Goal: Task Accomplishment & Management: Manage account settings

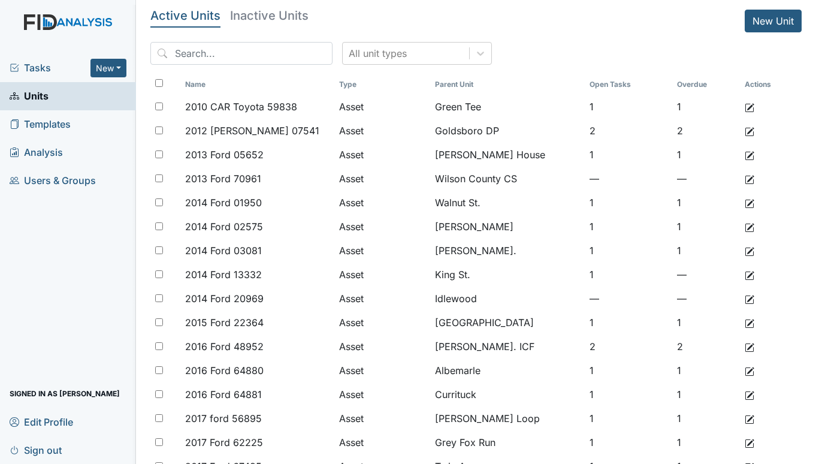
click at [38, 60] on div "Tasks New Form Inspection Document Bundle" at bounding box center [68, 68] width 136 height 28
click at [34, 64] on span "Tasks" at bounding box center [50, 67] width 81 height 14
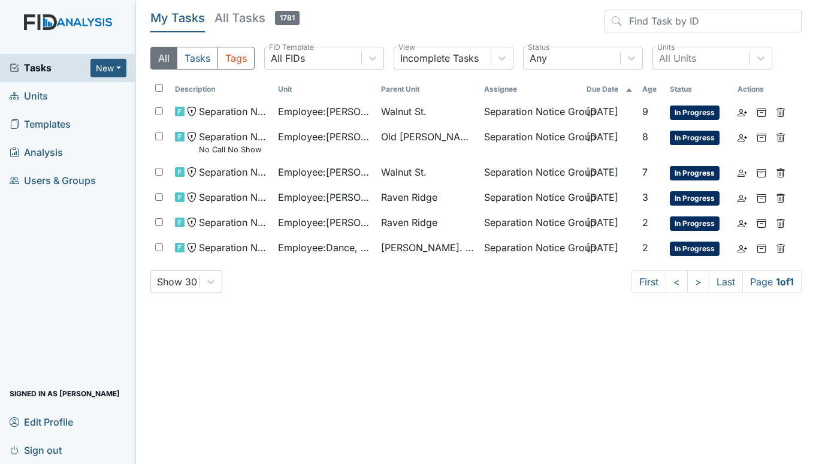
click at [41, 92] on span "Units" at bounding box center [29, 96] width 38 height 19
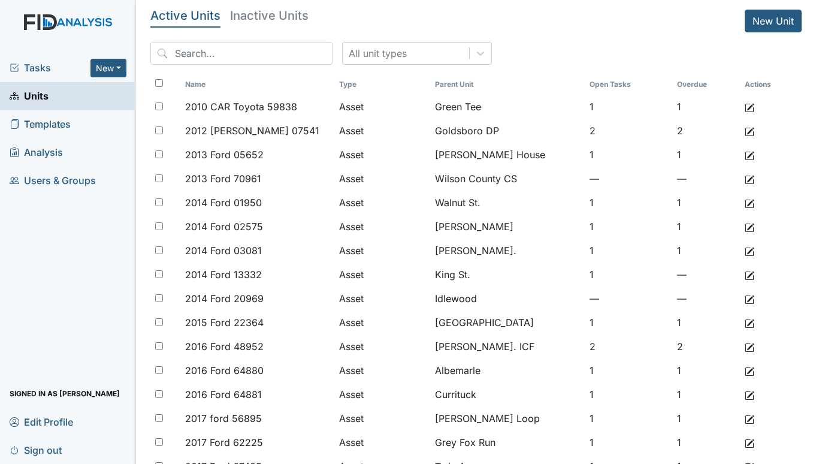
click at [38, 69] on span "Tasks" at bounding box center [50, 67] width 81 height 14
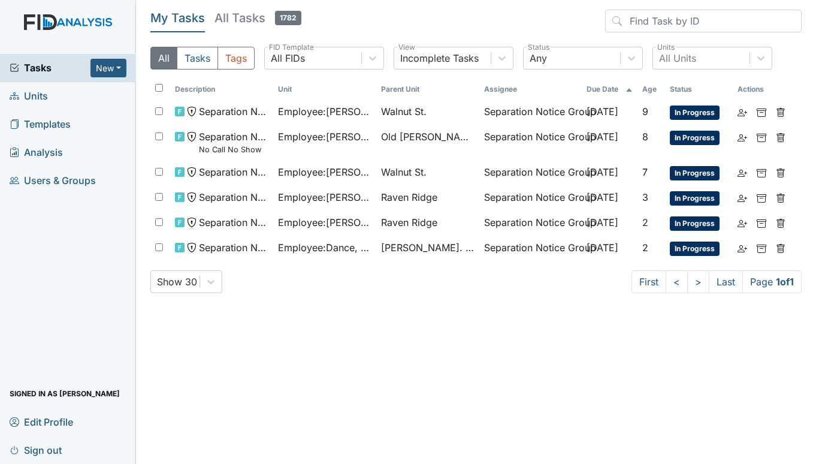
click at [43, 93] on span "Units" at bounding box center [29, 96] width 38 height 19
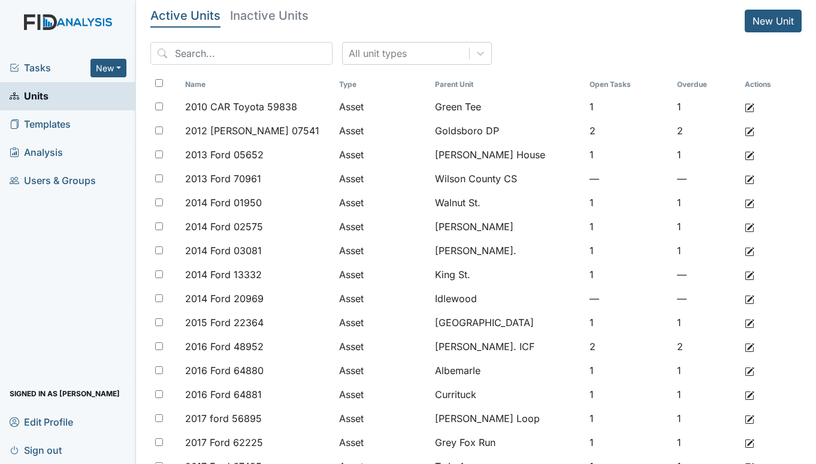
click at [47, 63] on span "Tasks" at bounding box center [50, 67] width 81 height 14
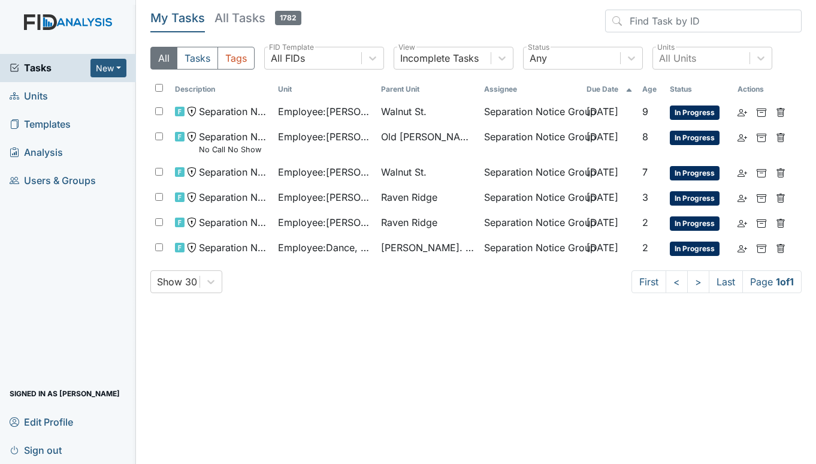
click at [37, 93] on span "Units" at bounding box center [29, 96] width 38 height 19
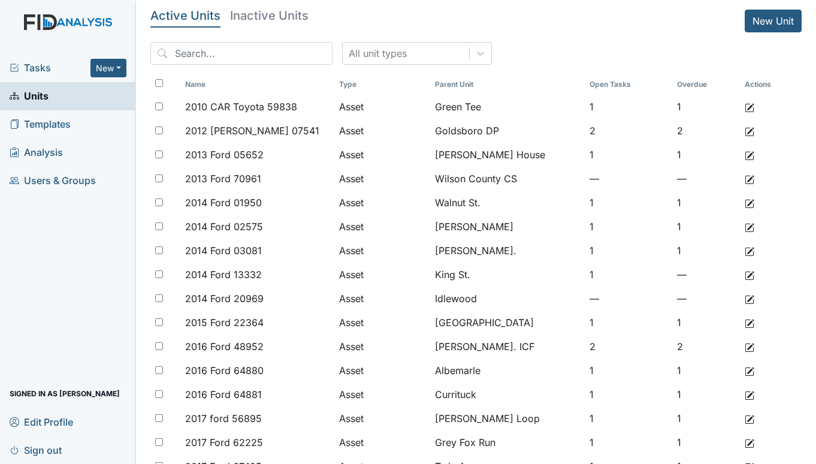
click at [49, 66] on span "Tasks" at bounding box center [50, 67] width 81 height 14
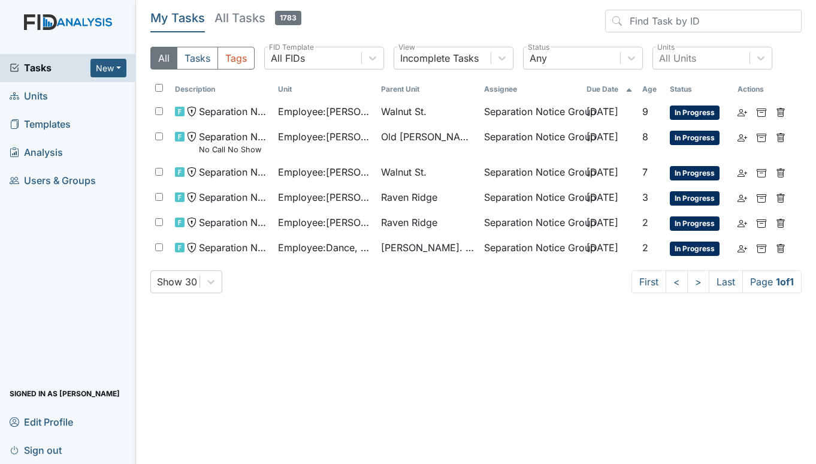
click at [25, 102] on span "Units" at bounding box center [29, 96] width 38 height 19
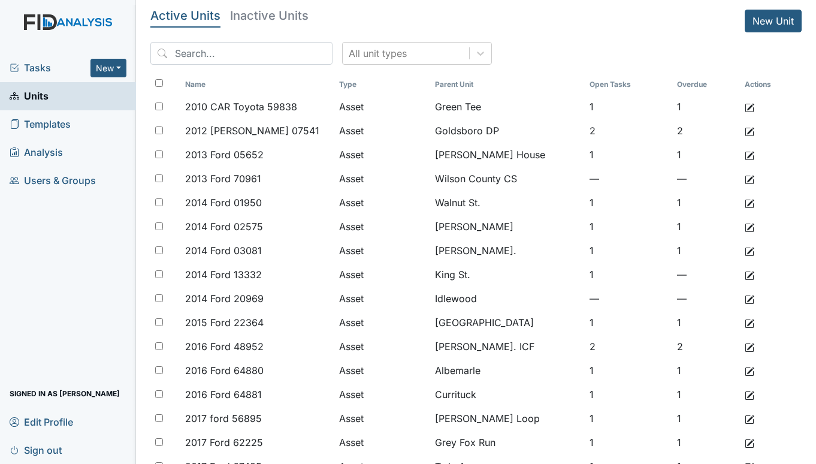
click at [44, 69] on span "Tasks" at bounding box center [50, 67] width 81 height 14
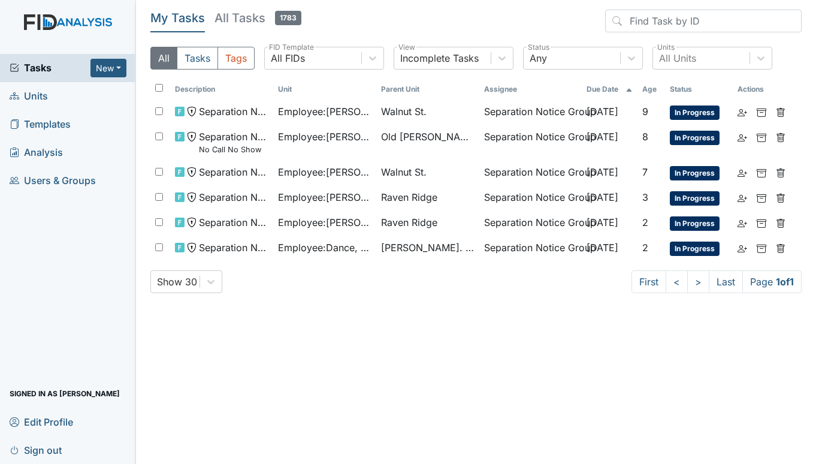
click at [34, 95] on span "Units" at bounding box center [29, 96] width 38 height 19
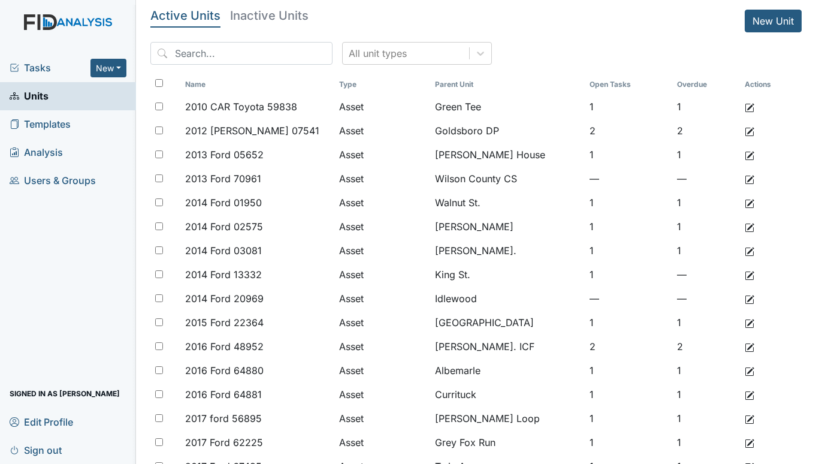
click at [29, 65] on span "Tasks" at bounding box center [50, 67] width 81 height 14
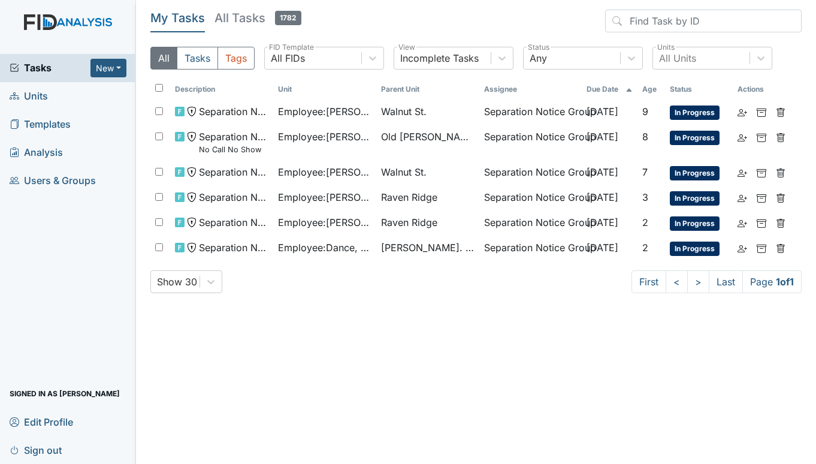
click at [35, 92] on span "Units" at bounding box center [29, 96] width 38 height 19
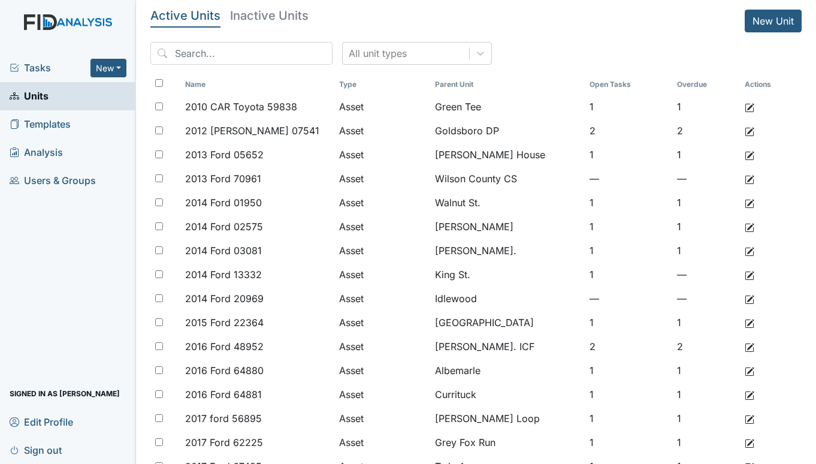
click at [42, 65] on span "Tasks" at bounding box center [50, 67] width 81 height 14
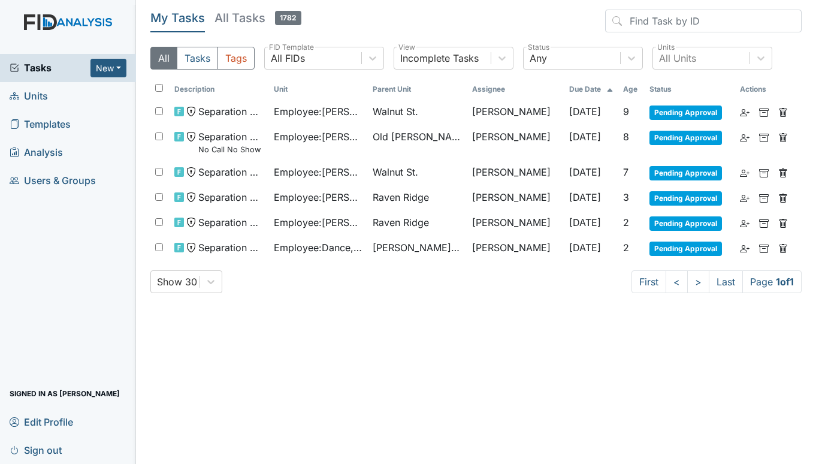
click at [26, 98] on span "Units" at bounding box center [29, 96] width 38 height 19
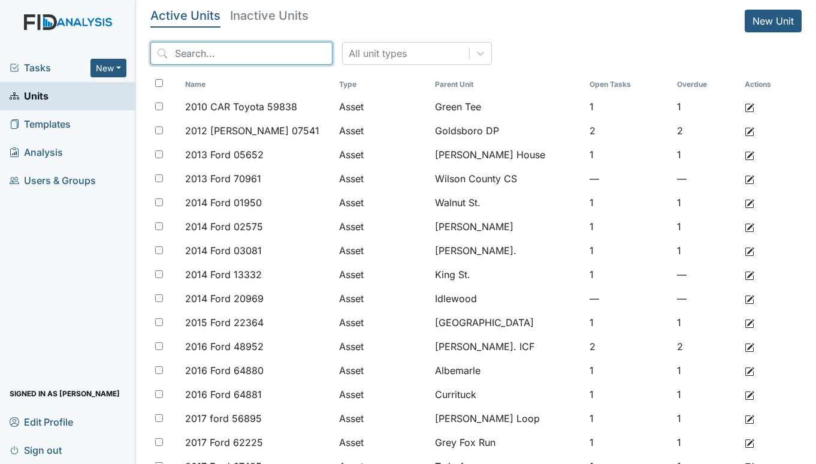
click at [252, 59] on input "search" at bounding box center [241, 53] width 182 height 23
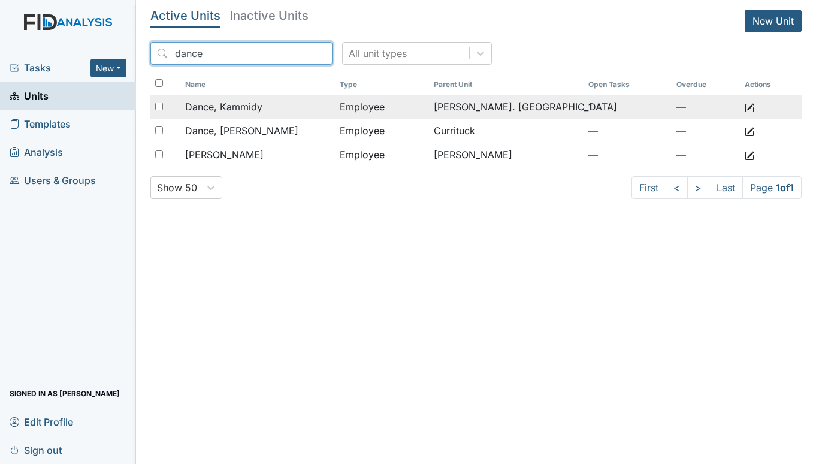
type input "dance"
click at [241, 101] on span "Dance, Kammidy" at bounding box center [223, 106] width 77 height 14
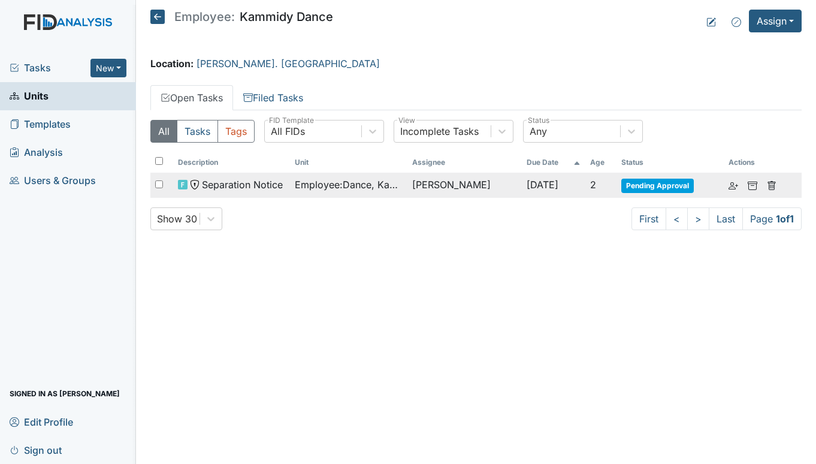
click at [340, 179] on span "Employee : Dance, Kammidy" at bounding box center [349, 184] width 108 height 14
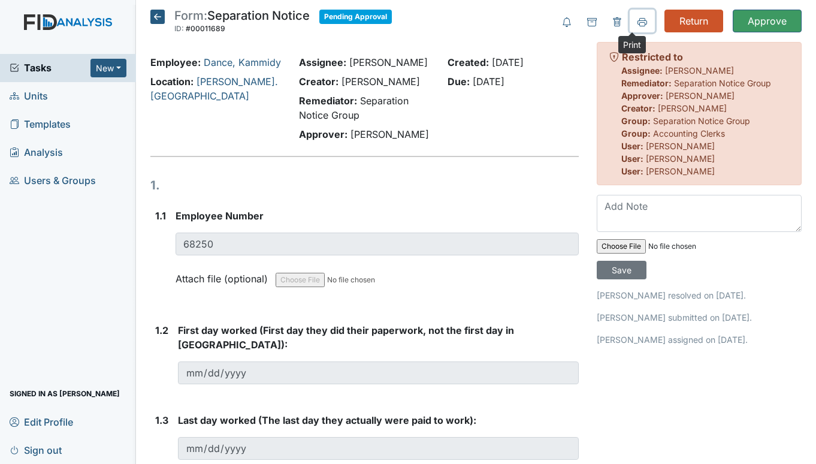
click at [637, 18] on icon at bounding box center [642, 22] width 10 height 10
click at [767, 16] on input "Approve" at bounding box center [767, 21] width 69 height 23
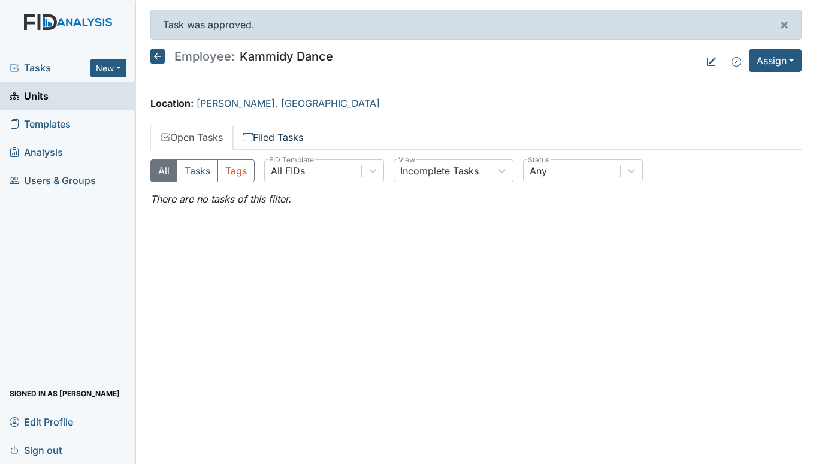
click at [279, 137] on link "Filed Tasks" at bounding box center [273, 137] width 80 height 25
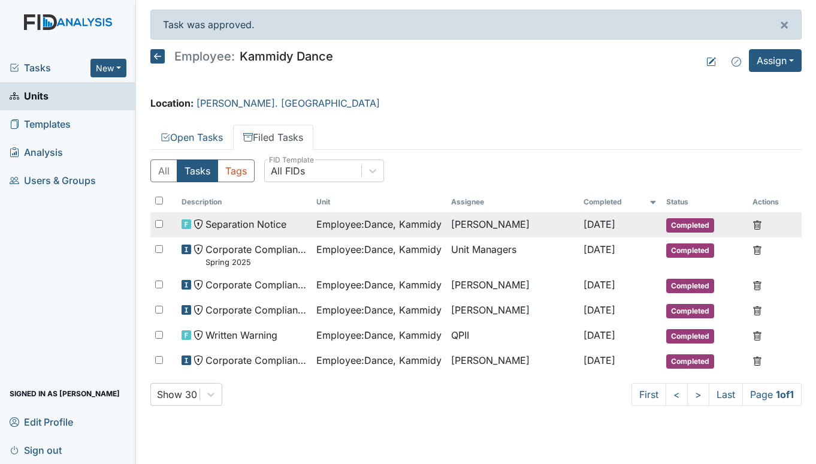
click at [279, 217] on span "Separation Notice" at bounding box center [245, 224] width 81 height 14
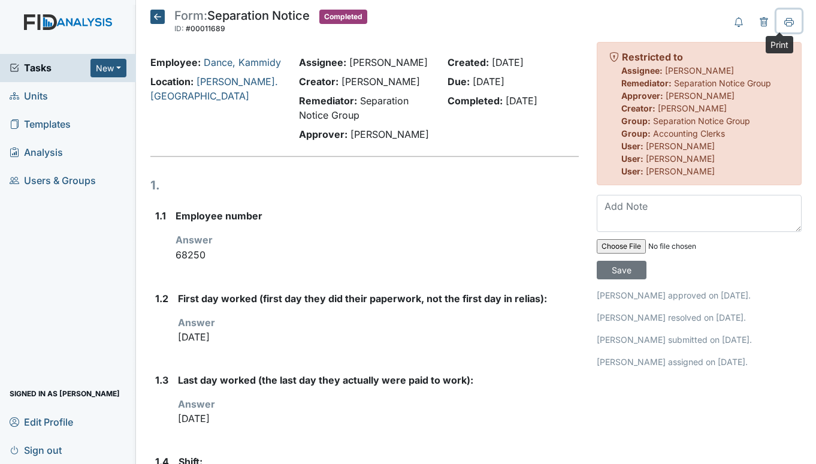
drag, startPoint x: 777, startPoint y: 24, endPoint x: 619, endPoint y: 343, distance: 356.0
click at [786, 23] on icon at bounding box center [789, 24] width 6 height 4
click at [160, 17] on icon at bounding box center [157, 17] width 14 height 14
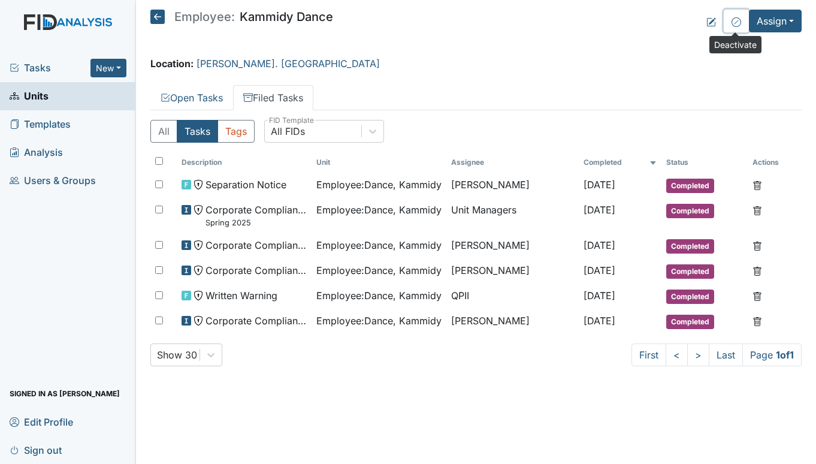
click at [731, 21] on icon at bounding box center [736, 22] width 10 height 10
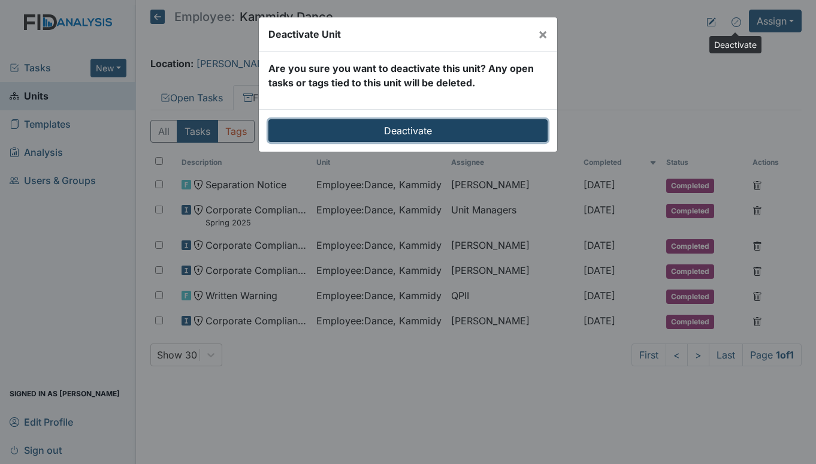
click at [385, 131] on input "Deactivate" at bounding box center [407, 130] width 279 height 23
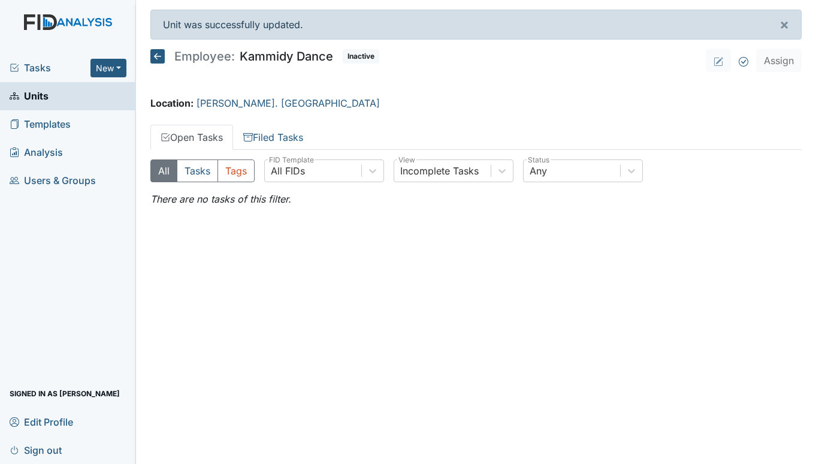
click at [40, 87] on span "Units" at bounding box center [29, 96] width 39 height 19
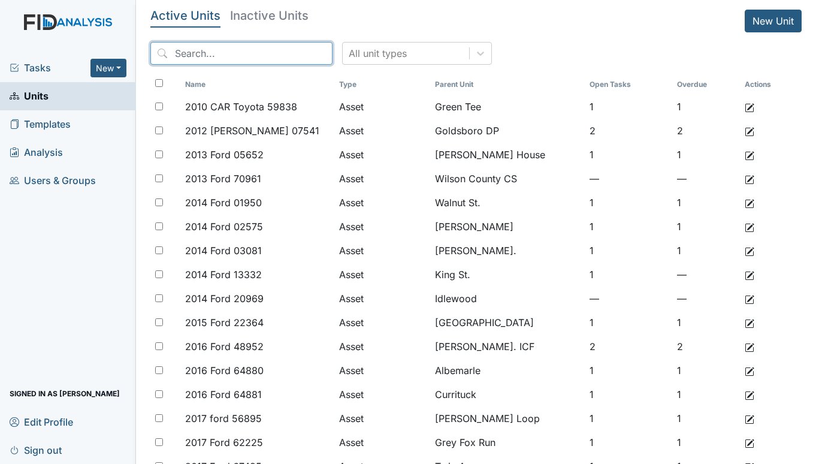
click at [205, 50] on input "search" at bounding box center [241, 53] width 182 height 23
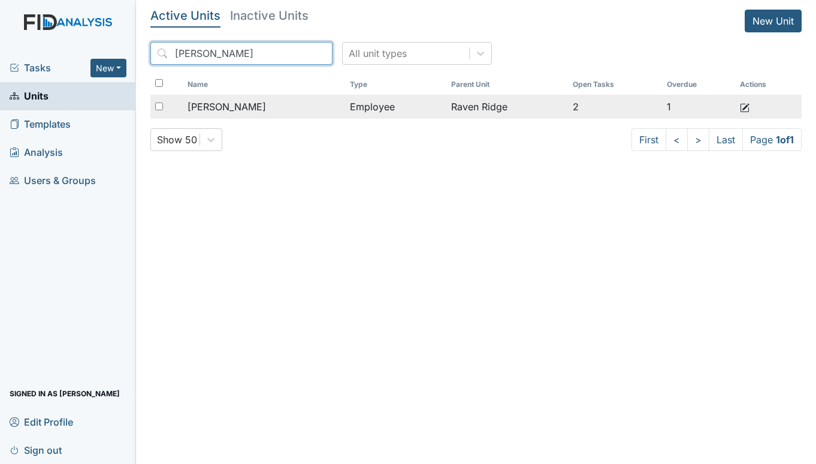
type input "pettiway"
click at [252, 102] on span "[PERSON_NAME]" at bounding box center [226, 106] width 78 height 14
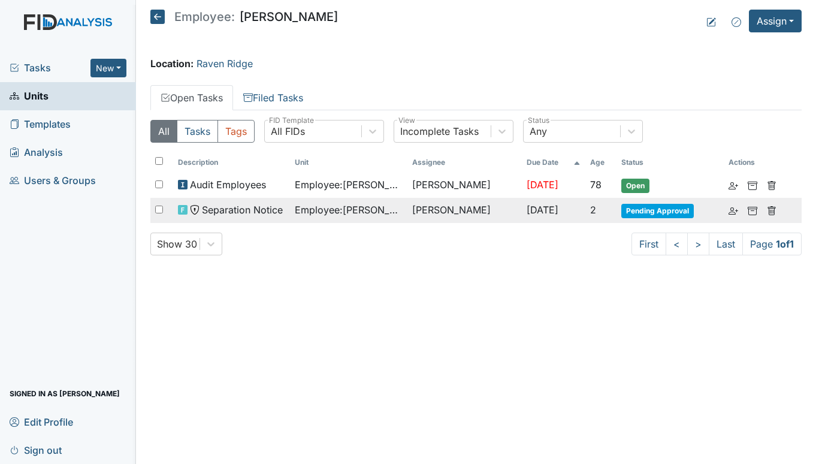
click at [274, 205] on span "Separation Notice" at bounding box center [242, 209] width 81 height 14
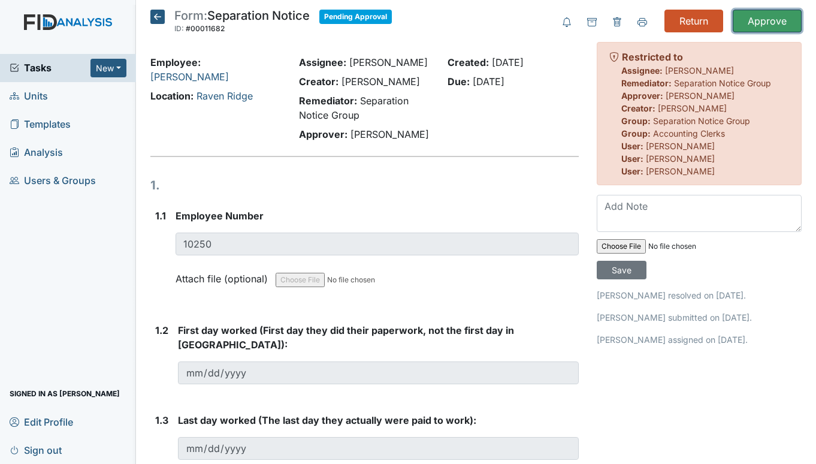
click at [764, 27] on input "Approve" at bounding box center [767, 21] width 69 height 23
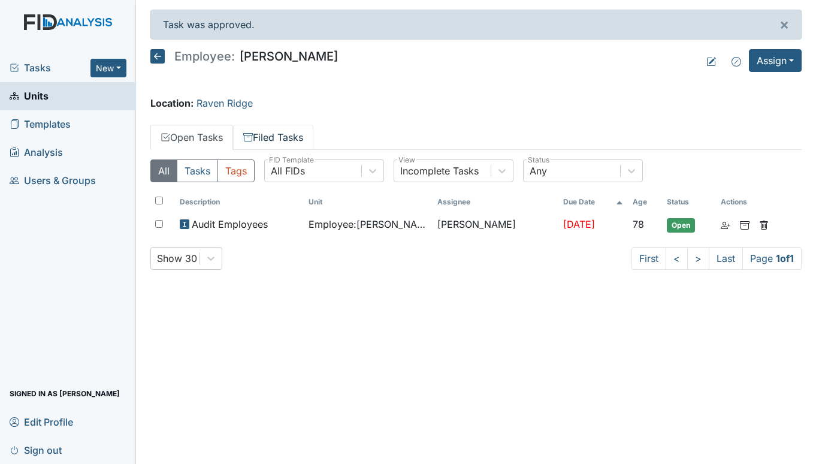
click at [271, 129] on link "Filed Tasks" at bounding box center [273, 137] width 80 height 25
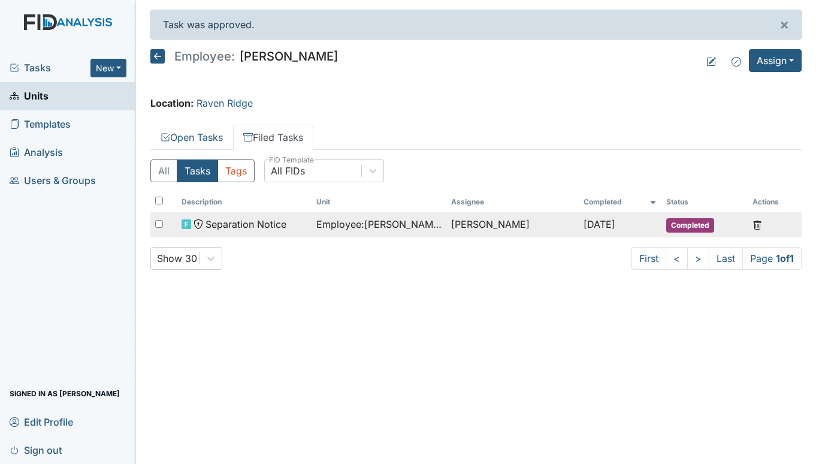
click at [265, 216] on td "Separation Notice" at bounding box center [244, 224] width 135 height 25
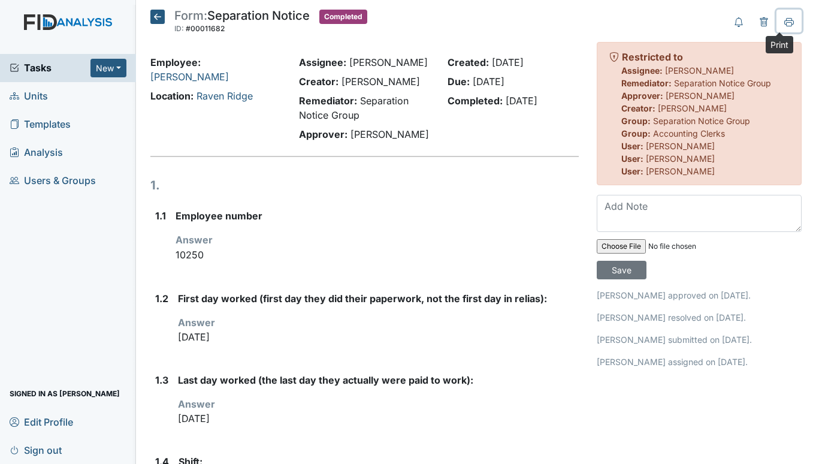
click at [784, 22] on icon at bounding box center [789, 22] width 10 height 10
click at [162, 16] on icon at bounding box center [157, 17] width 14 height 14
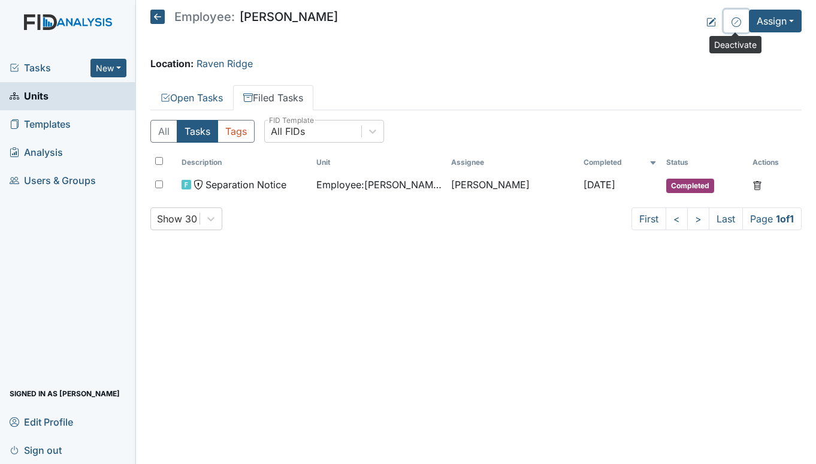
click at [736, 23] on icon at bounding box center [736, 22] width 10 height 10
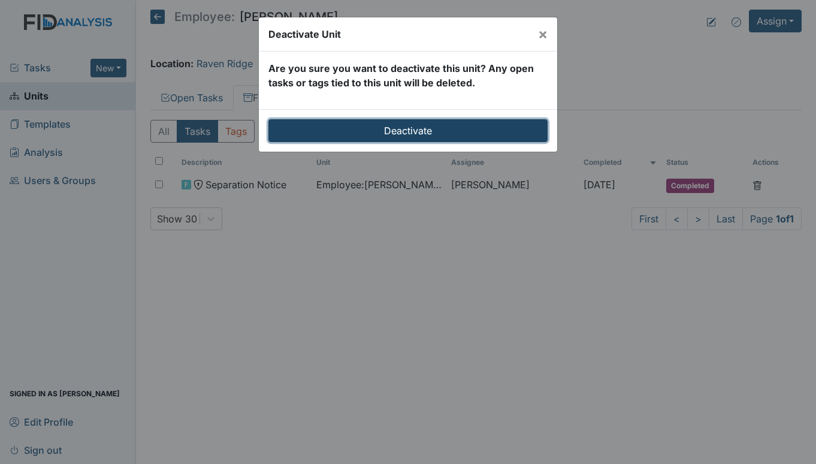
click at [405, 126] on input "Deactivate" at bounding box center [407, 130] width 279 height 23
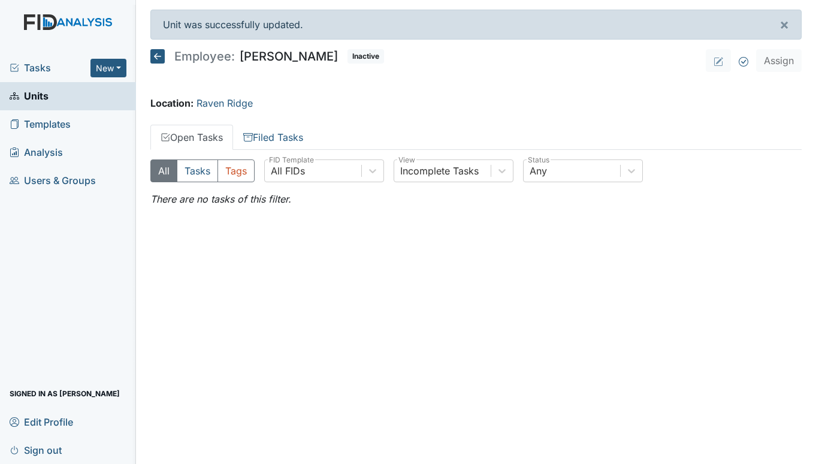
click at [159, 54] on icon at bounding box center [157, 56] width 14 height 14
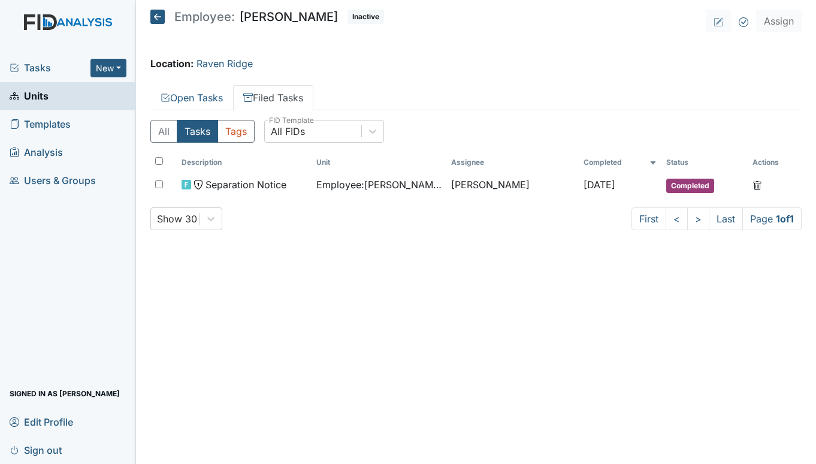
click at [41, 95] on span "Units" at bounding box center [29, 96] width 39 height 19
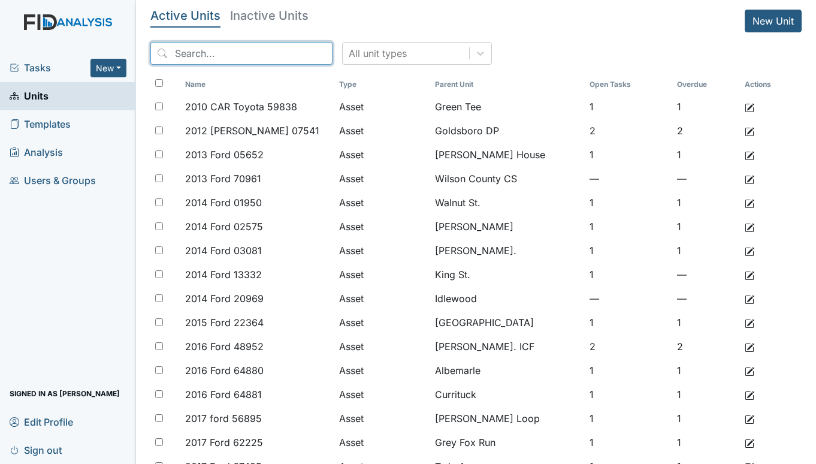
click at [205, 50] on input "search" at bounding box center [241, 53] width 182 height 23
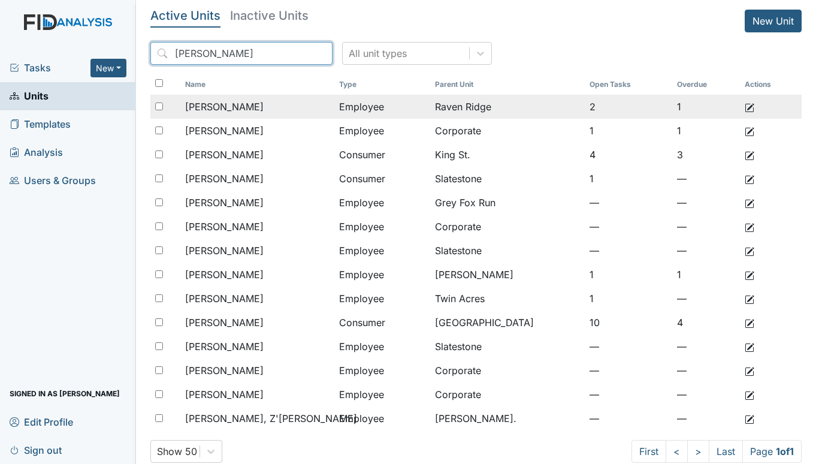
type input "smith"
click at [247, 104] on span "[PERSON_NAME]" at bounding box center [224, 106] width 78 height 14
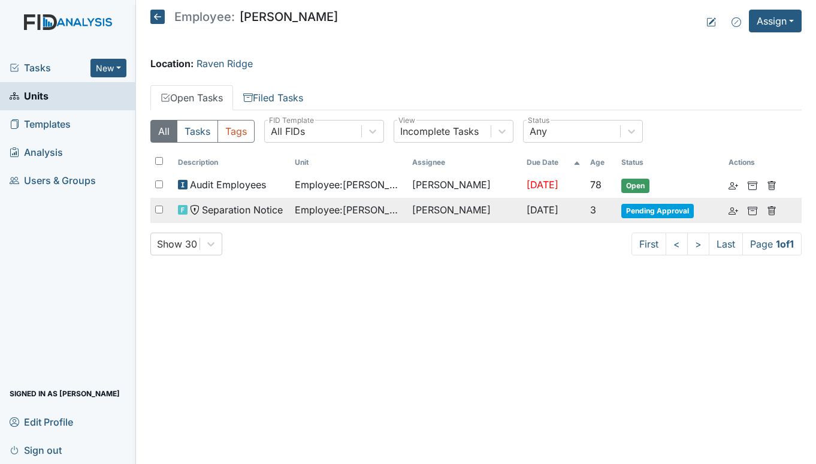
click at [487, 207] on td "[PERSON_NAME]" at bounding box center [464, 210] width 115 height 25
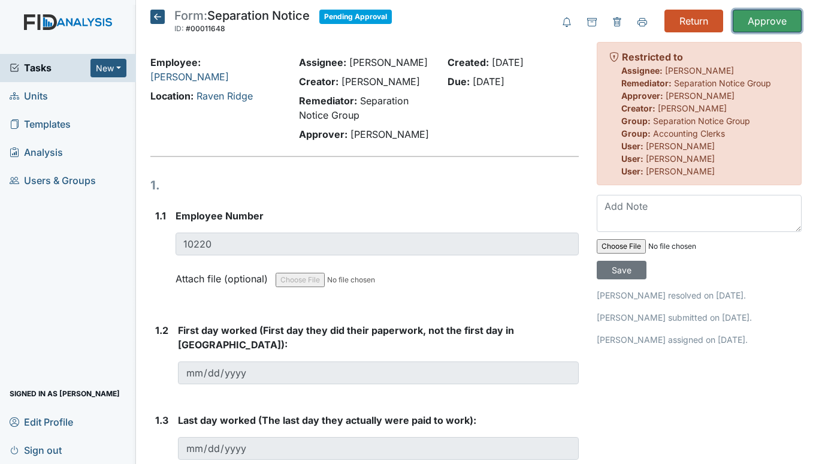
click at [758, 15] on input "Approve" at bounding box center [767, 21] width 69 height 23
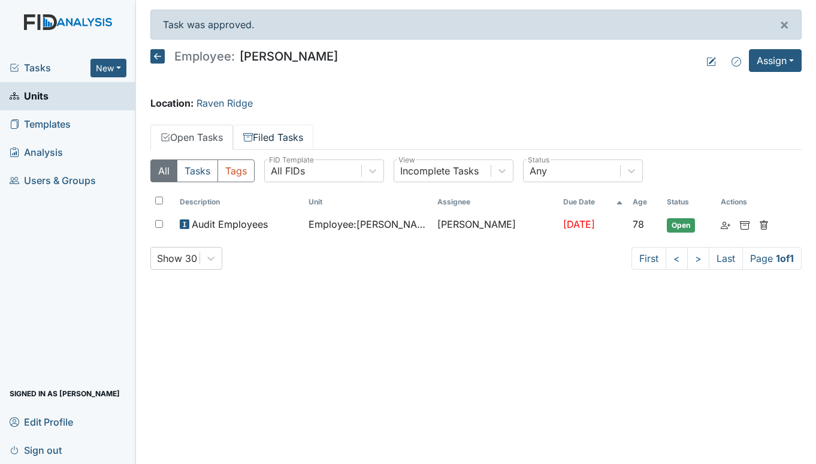
click at [276, 138] on link "Filed Tasks" at bounding box center [273, 137] width 80 height 25
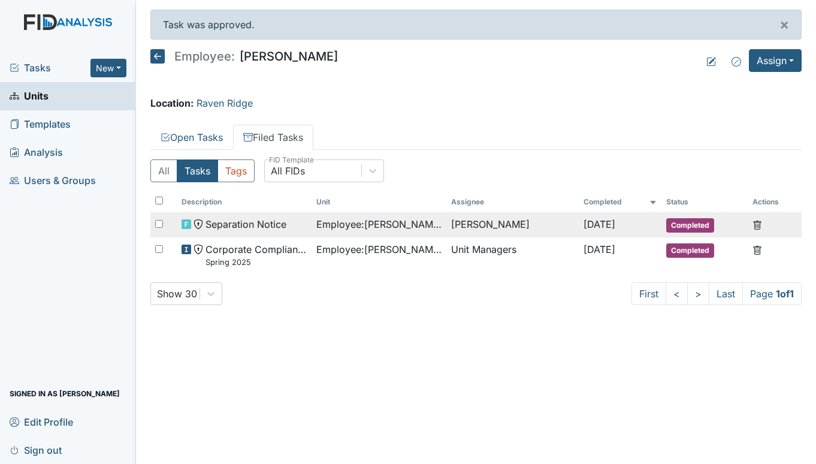
click at [253, 226] on span "Separation Notice" at bounding box center [245, 224] width 81 height 14
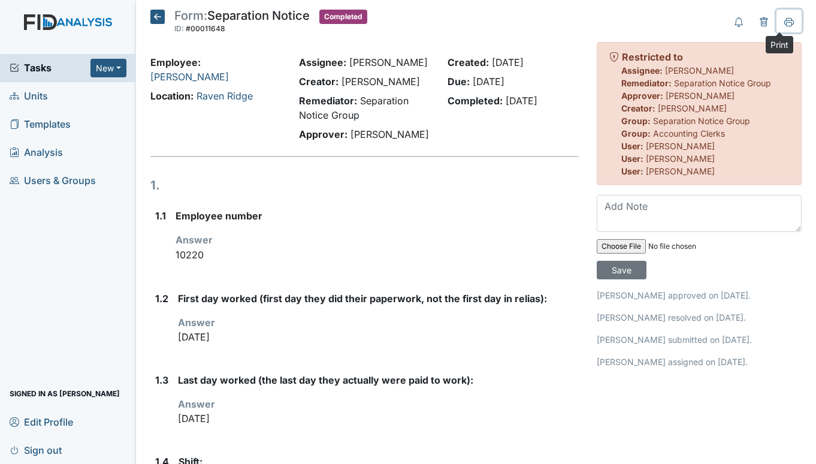
click at [784, 24] on icon at bounding box center [789, 21] width 10 height 7
click at [158, 20] on icon at bounding box center [157, 17] width 14 height 14
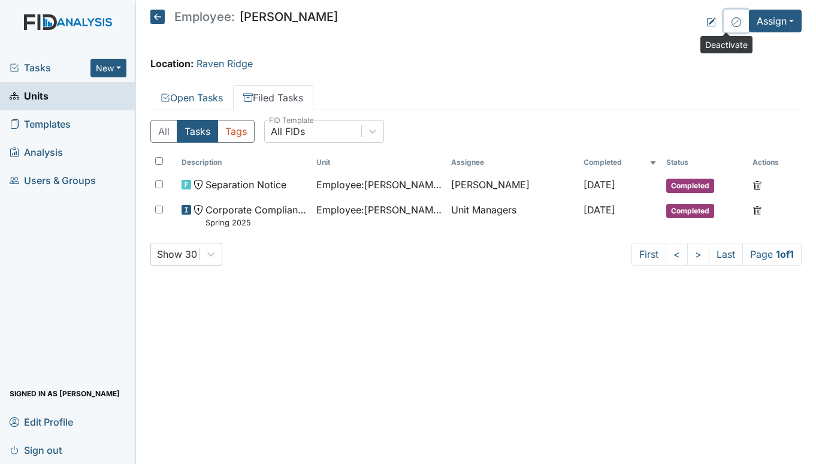
click at [734, 21] on icon at bounding box center [736, 22] width 10 height 10
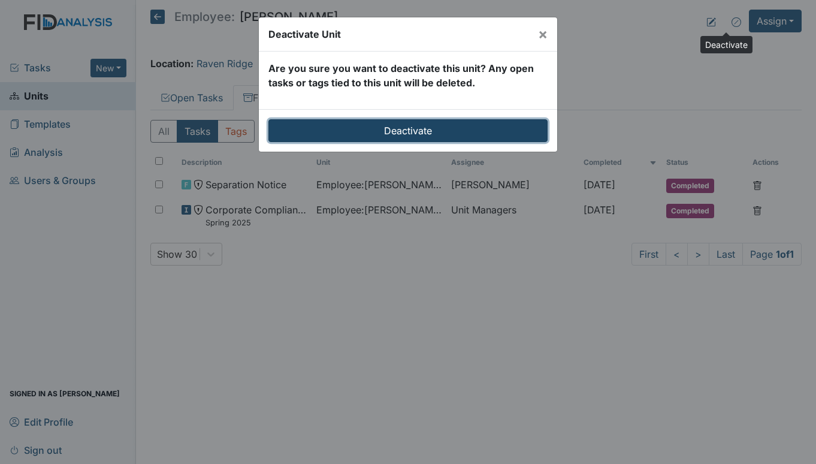
click at [446, 126] on input "Deactivate" at bounding box center [407, 130] width 279 height 23
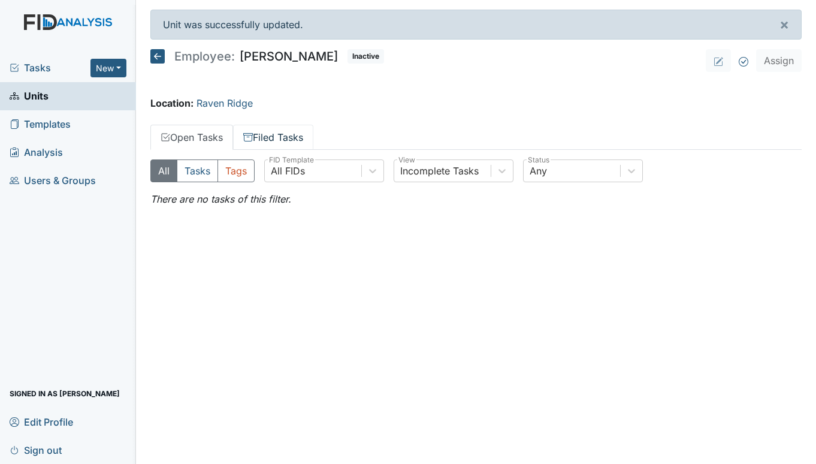
click at [260, 139] on link "Filed Tasks" at bounding box center [273, 137] width 80 height 25
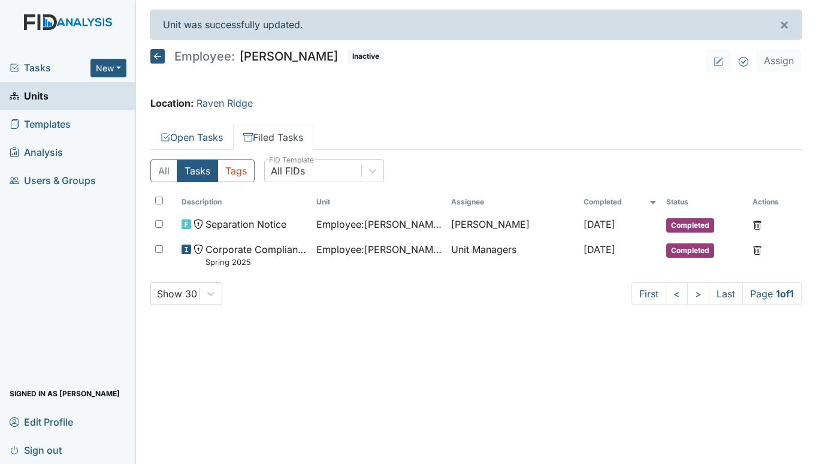
click at [156, 53] on icon at bounding box center [157, 56] width 14 height 14
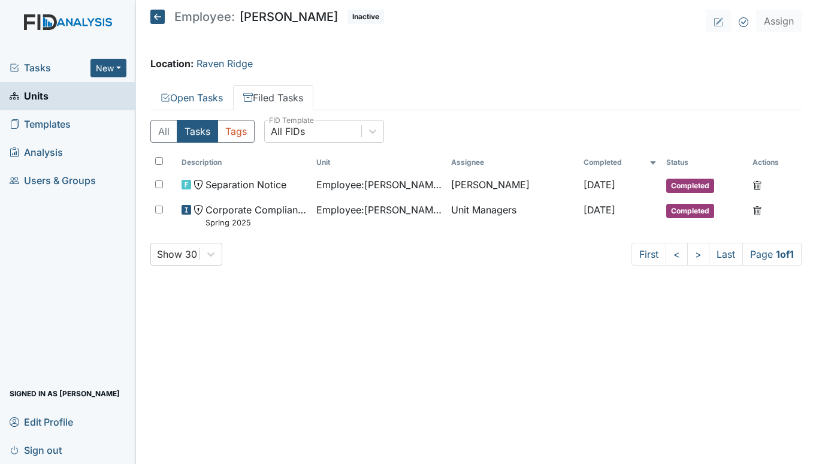
click at [46, 86] on link "Units" at bounding box center [68, 96] width 136 height 28
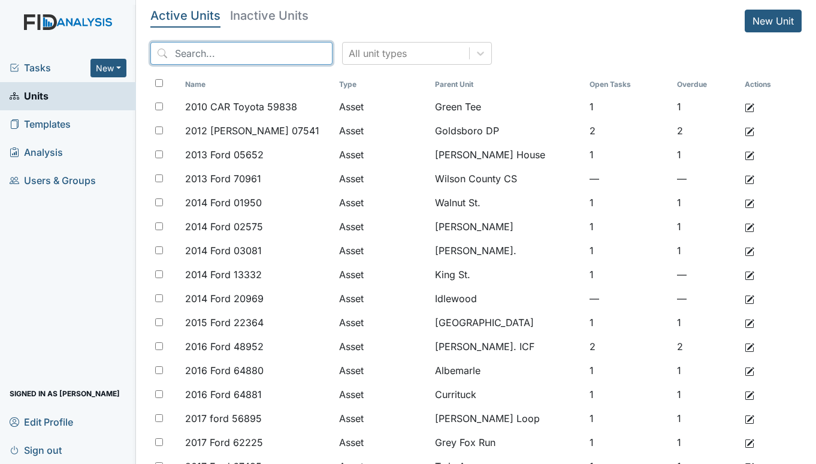
click at [181, 59] on input "search" at bounding box center [241, 53] width 182 height 23
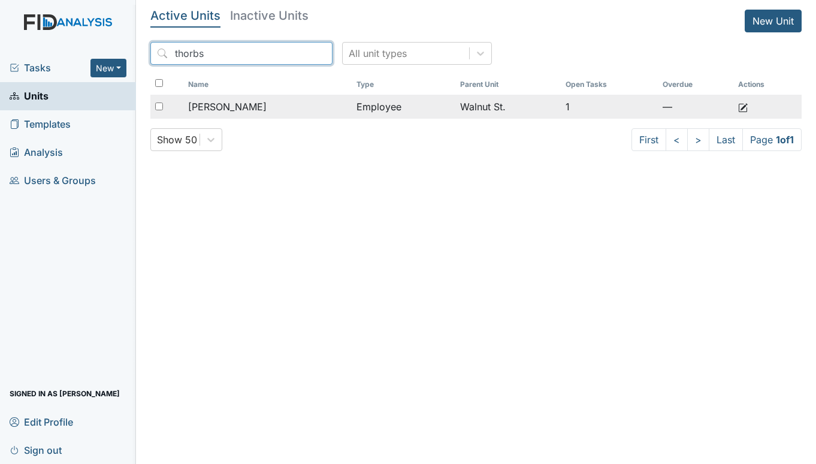
type input "thorbs"
click at [362, 108] on td "Employee" at bounding box center [404, 107] width 104 height 24
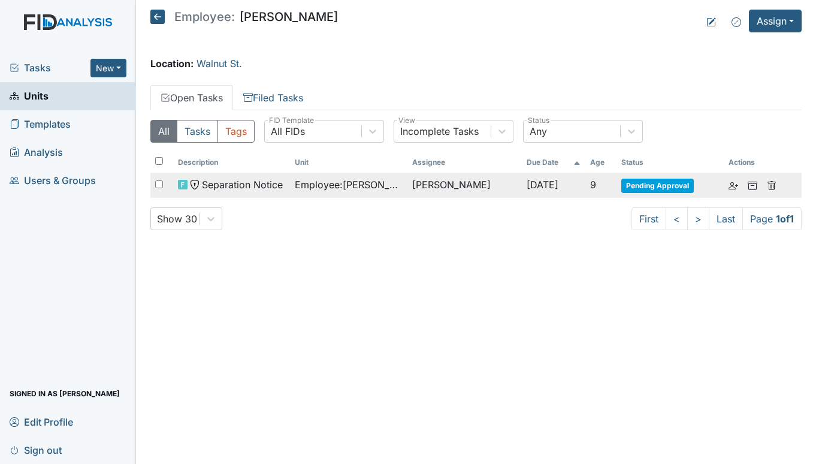
click at [315, 181] on span "Employee : [PERSON_NAME]" at bounding box center [349, 184] width 108 height 14
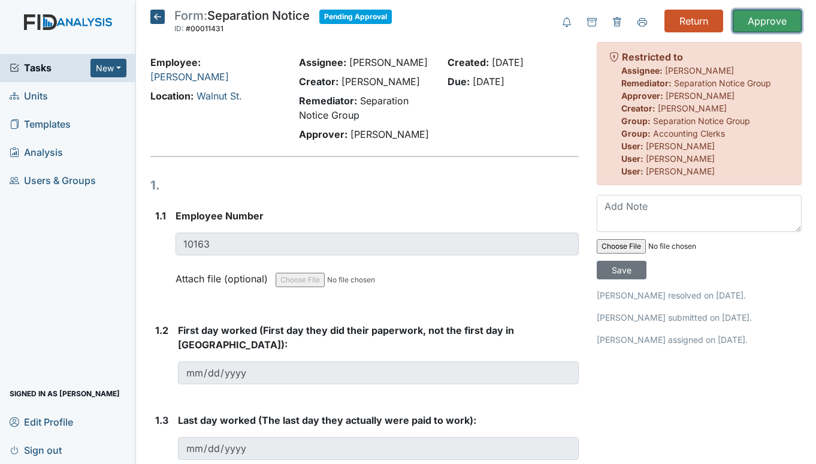
click at [761, 20] on input "Approve" at bounding box center [767, 21] width 69 height 23
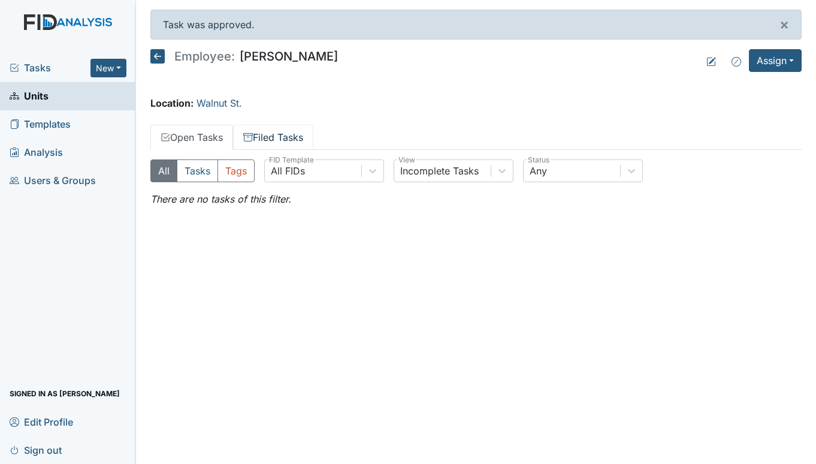
click at [272, 137] on link "Filed Tasks" at bounding box center [273, 137] width 80 height 25
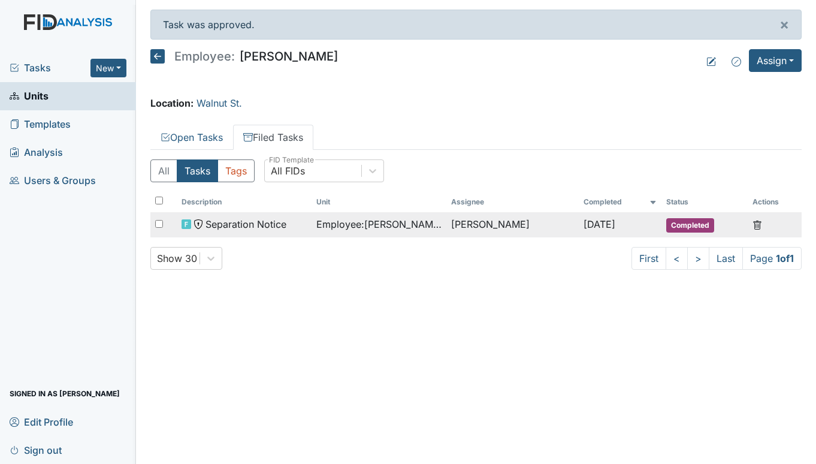
click at [322, 224] on span "Employee : [PERSON_NAME]" at bounding box center [378, 224] width 125 height 14
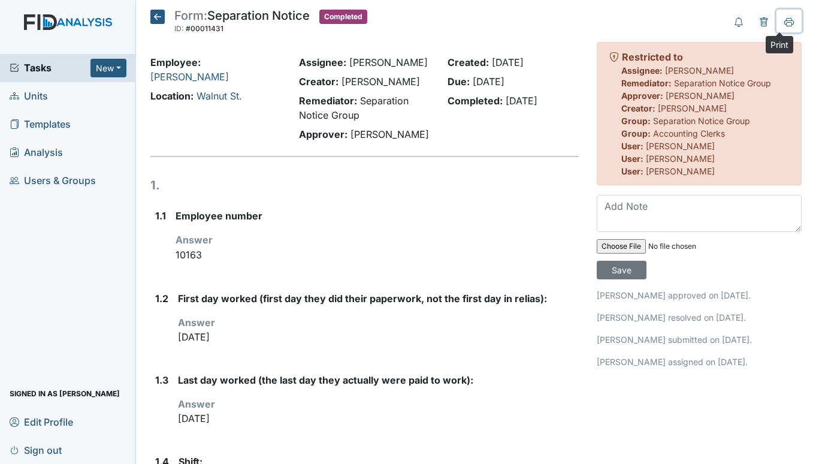
drag, startPoint x: 781, startPoint y: 22, endPoint x: 624, endPoint y: 332, distance: 347.2
click at [784, 22] on icon at bounding box center [789, 22] width 10 height 10
click at [158, 20] on icon at bounding box center [157, 17] width 14 height 14
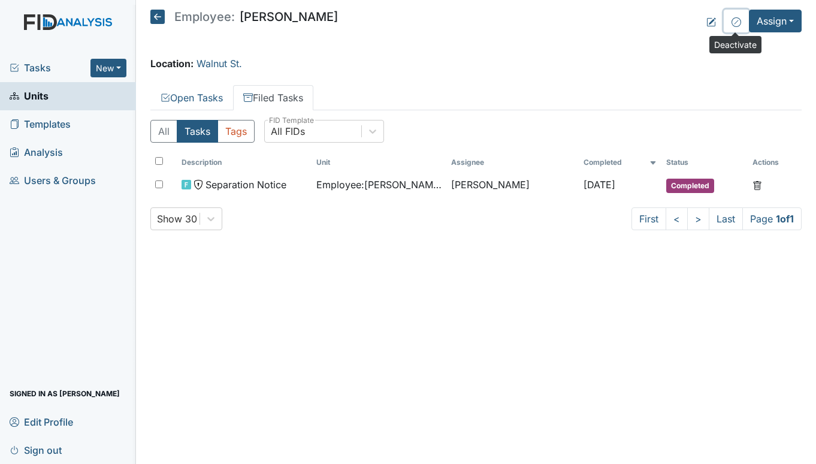
click at [733, 24] on icon at bounding box center [736, 22] width 10 height 10
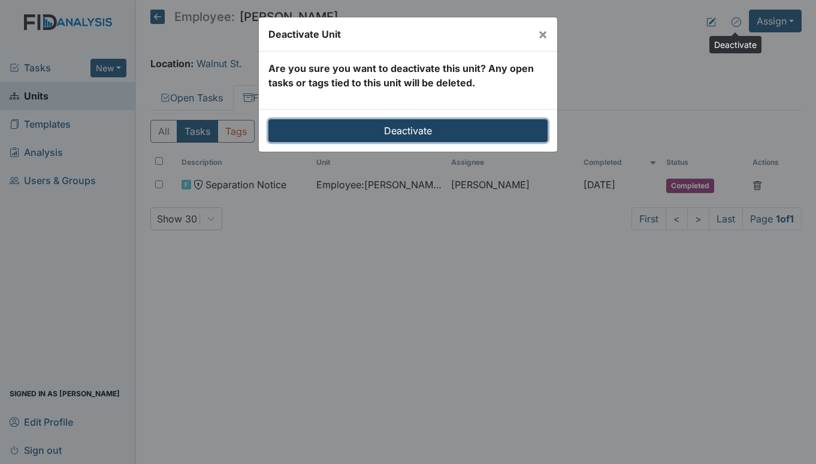
click at [425, 133] on input "Deactivate" at bounding box center [407, 130] width 279 height 23
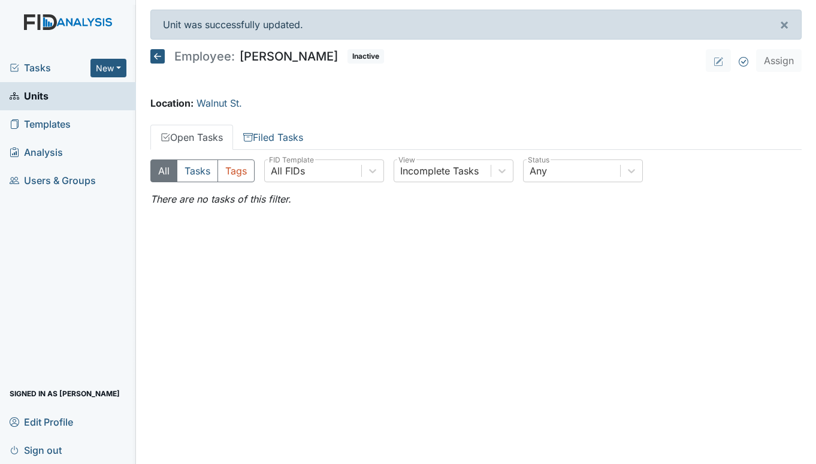
click at [157, 54] on icon at bounding box center [157, 56] width 14 height 14
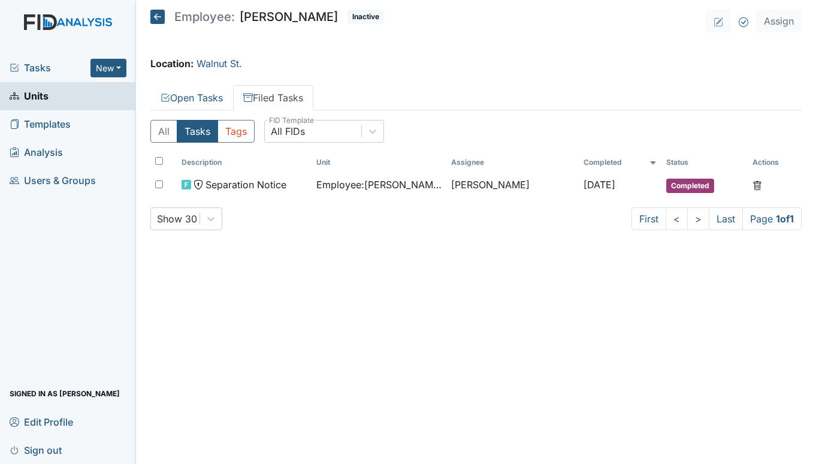
click at [38, 93] on span "Units" at bounding box center [29, 96] width 39 height 19
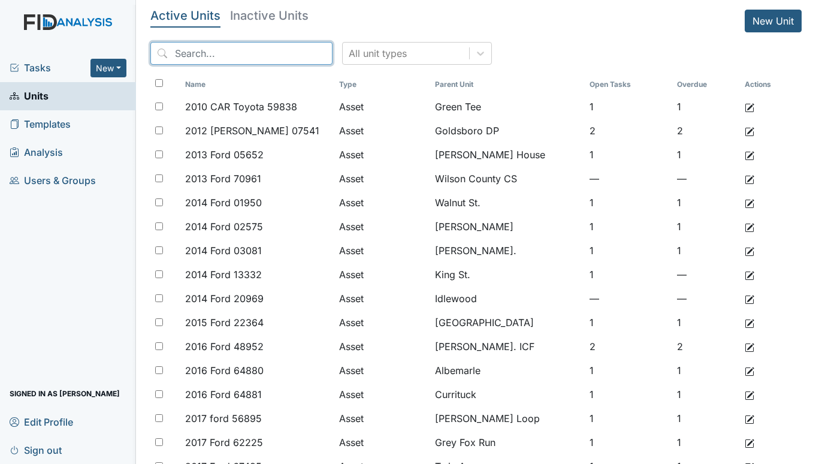
click at [201, 55] on input "search" at bounding box center [241, 53] width 182 height 23
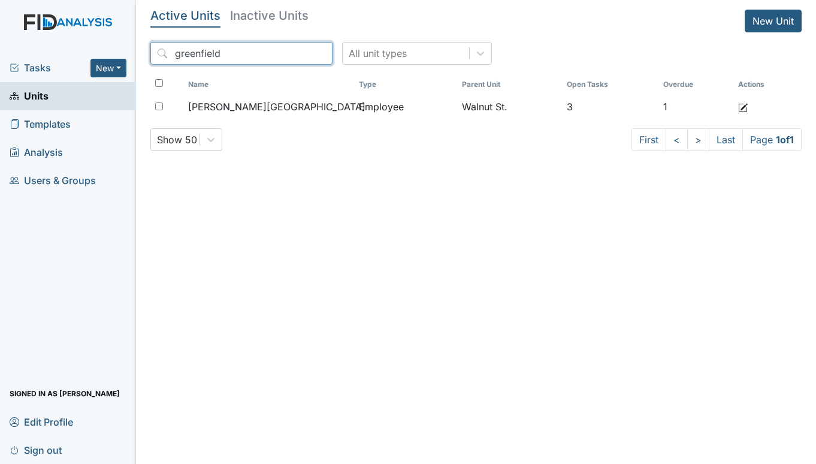
type input "greenfield"
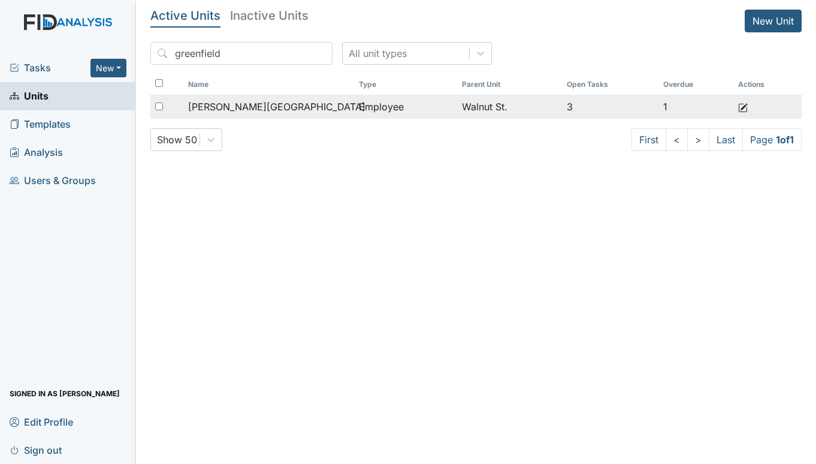
click at [227, 104] on span "[PERSON_NAME][GEOGRAPHIC_DATA]" at bounding box center [276, 106] width 177 height 14
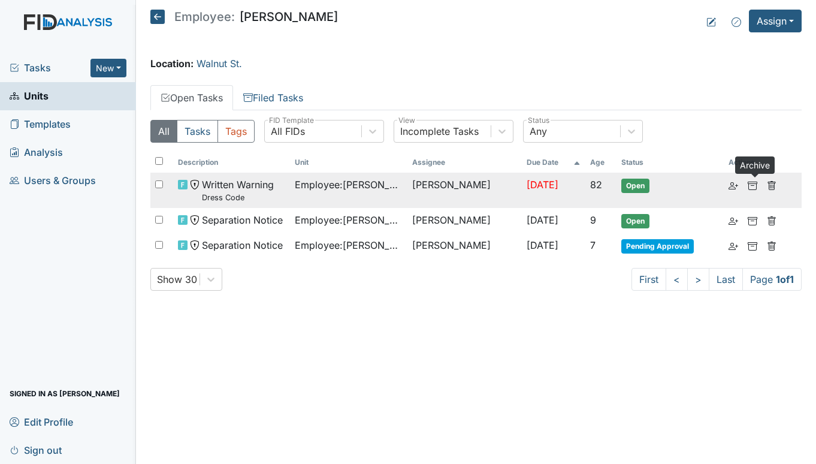
click at [754, 181] on use at bounding box center [753, 185] width 10 height 8
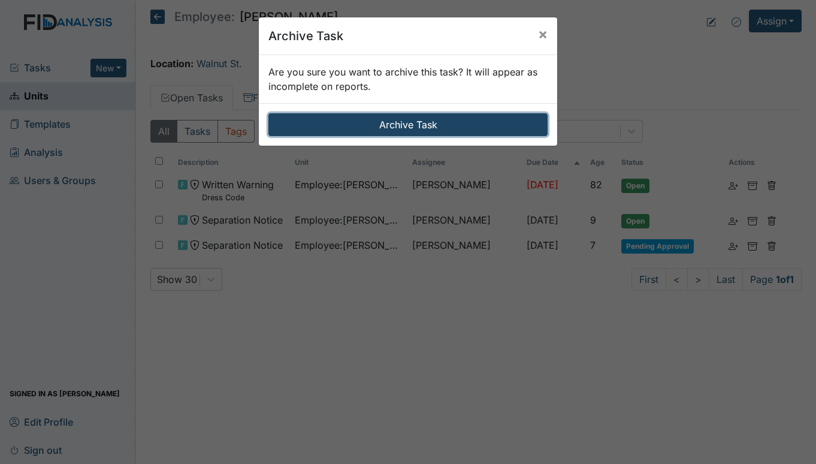
click at [401, 126] on button "Archive Task" at bounding box center [407, 124] width 279 height 23
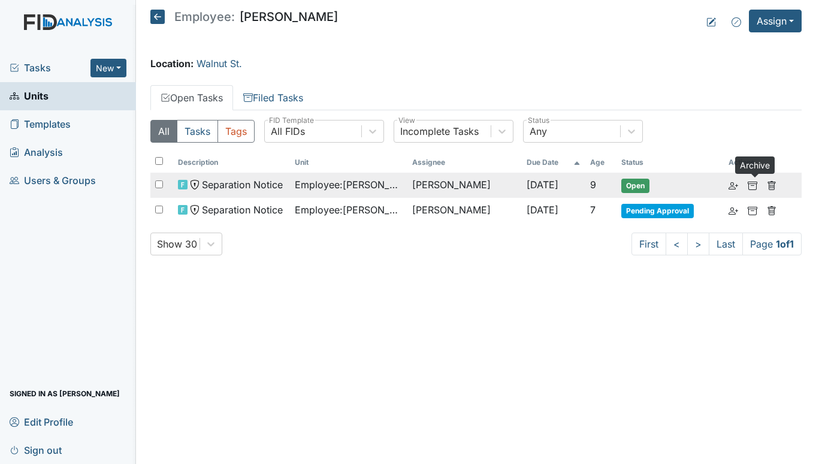
click at [754, 184] on icon at bounding box center [753, 186] width 10 height 10
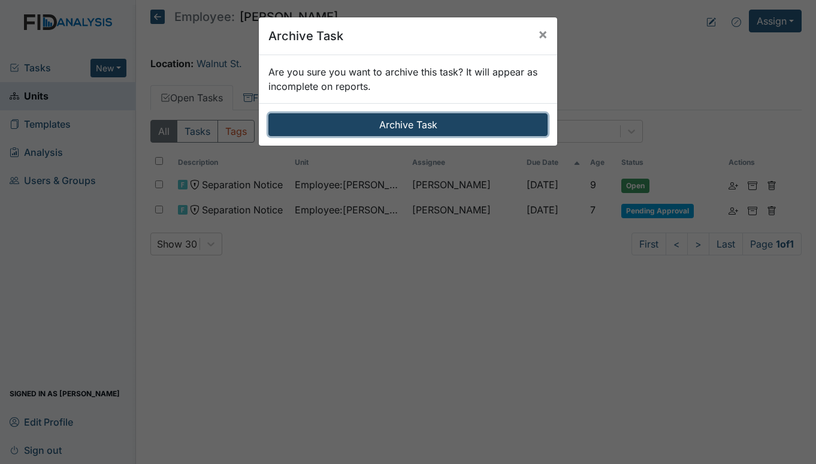
click at [395, 123] on button "Archive Task" at bounding box center [407, 124] width 279 height 23
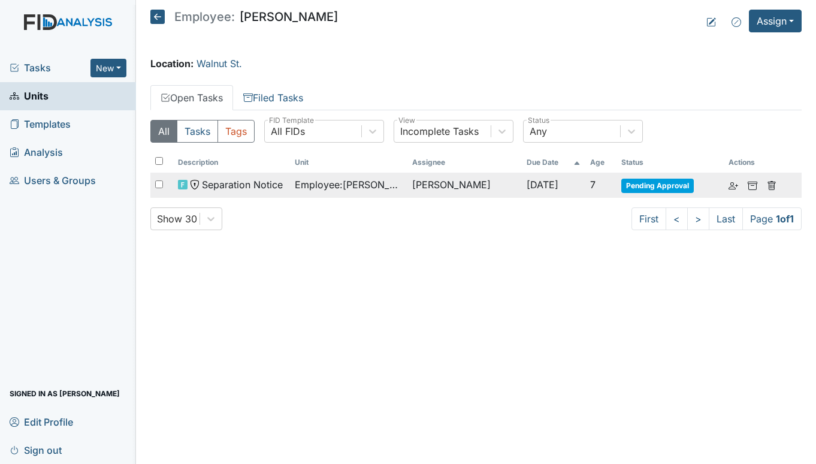
click at [648, 180] on span "Pending Approval" at bounding box center [657, 186] width 72 height 14
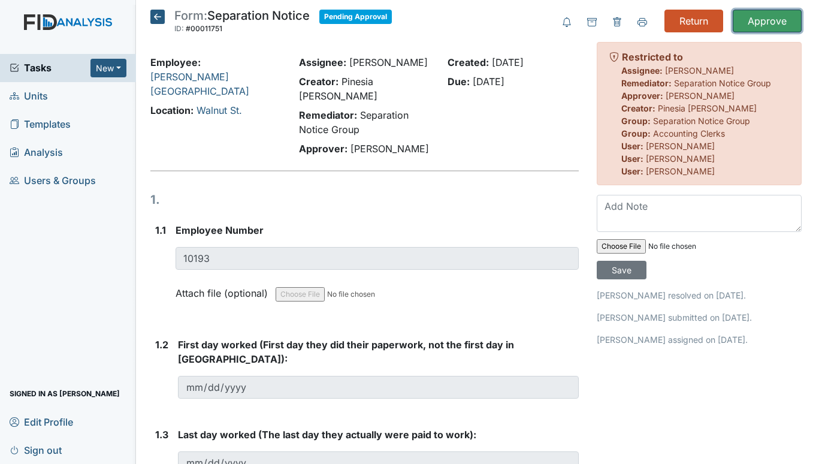
click at [767, 17] on input "Approve" at bounding box center [767, 21] width 69 height 23
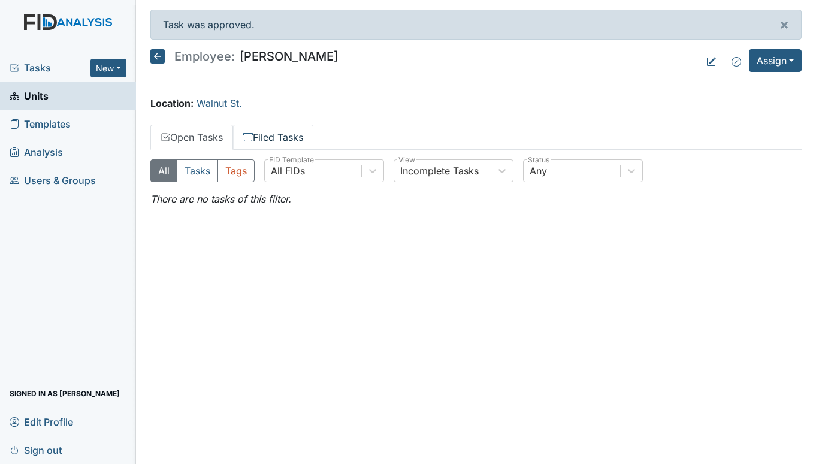
click at [263, 129] on link "Filed Tasks" at bounding box center [273, 137] width 80 height 25
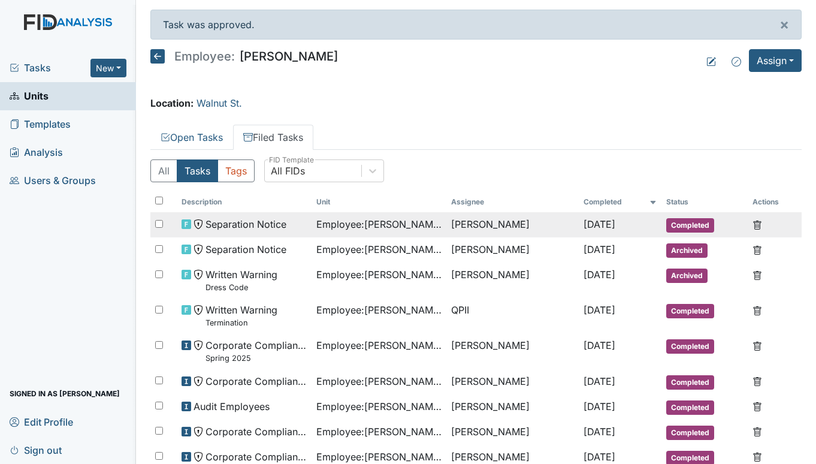
click at [280, 226] on span "Separation Notice" at bounding box center [245, 224] width 81 height 14
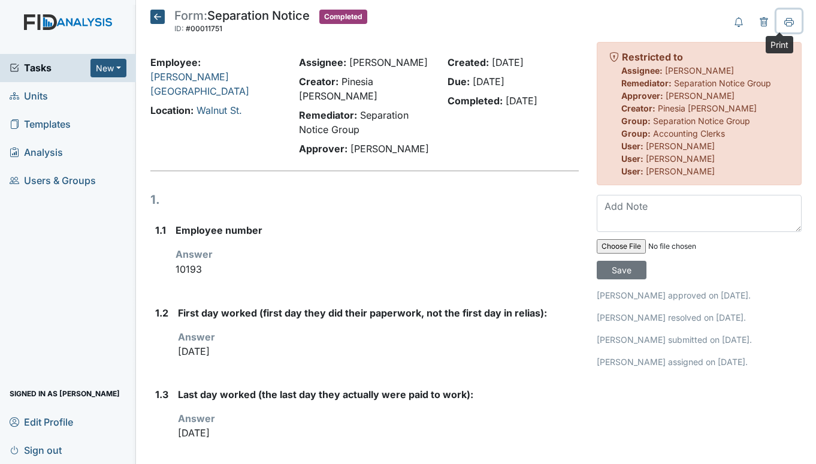
click at [784, 19] on icon at bounding box center [789, 21] width 10 height 7
click at [158, 19] on icon at bounding box center [157, 17] width 14 height 14
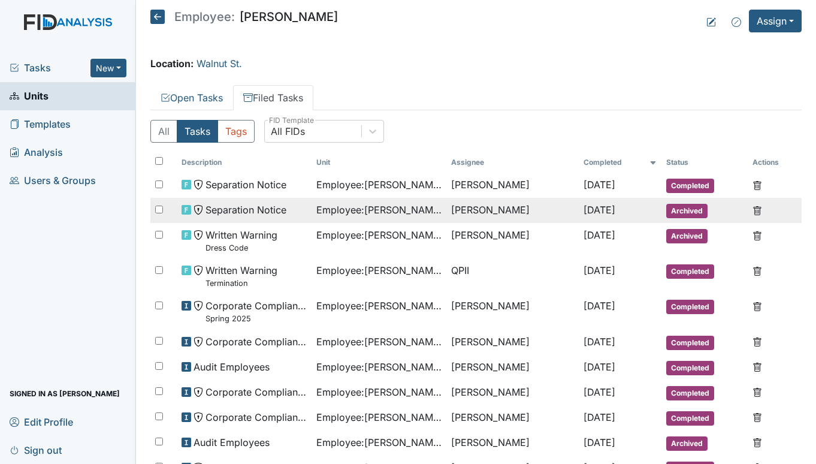
click at [447, 211] on td "[PERSON_NAME]" at bounding box center [512, 210] width 132 height 25
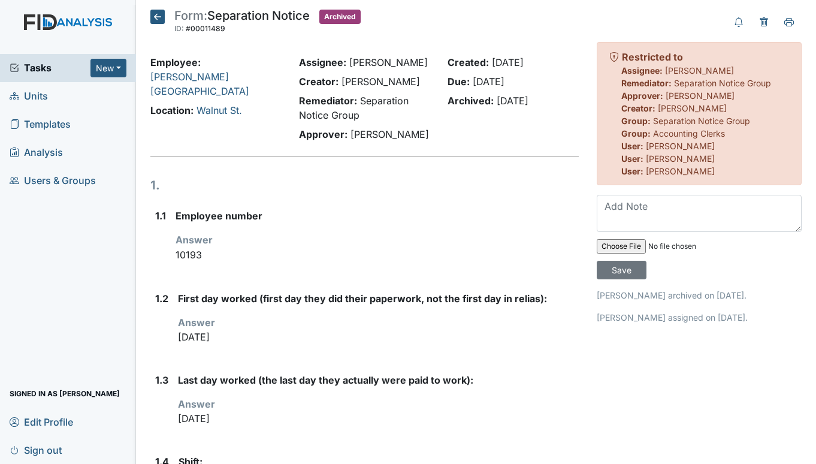
click at [153, 21] on icon at bounding box center [157, 17] width 14 height 14
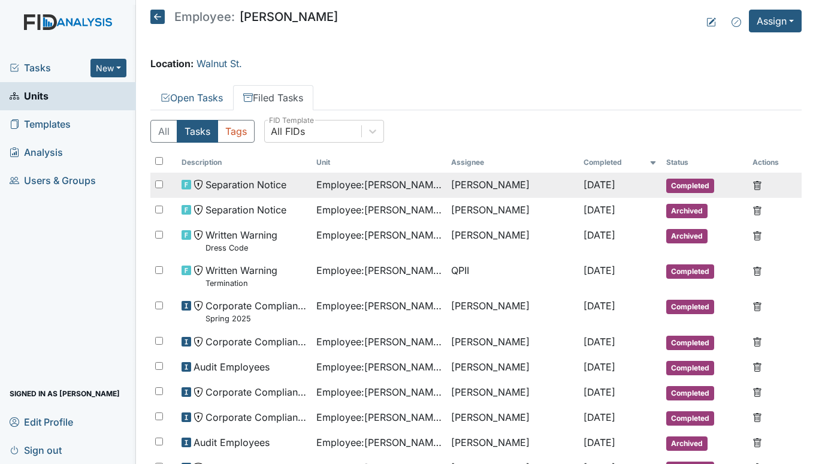
click at [265, 183] on span "Separation Notice" at bounding box center [245, 184] width 81 height 14
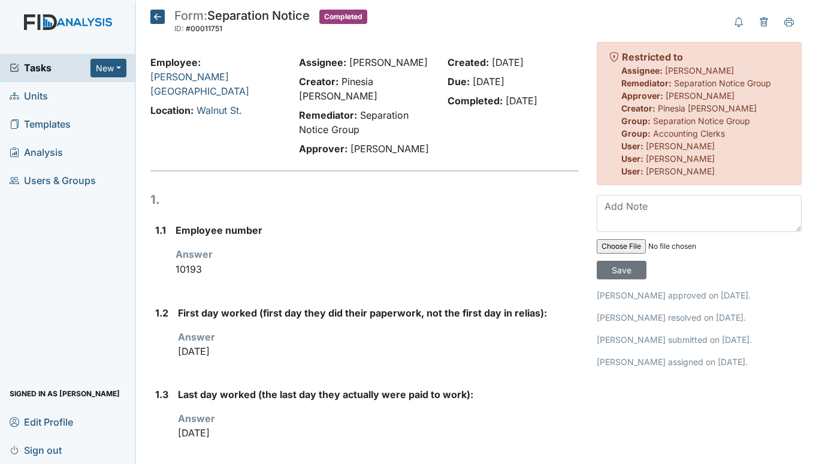
click at [155, 16] on icon at bounding box center [157, 17] width 14 height 14
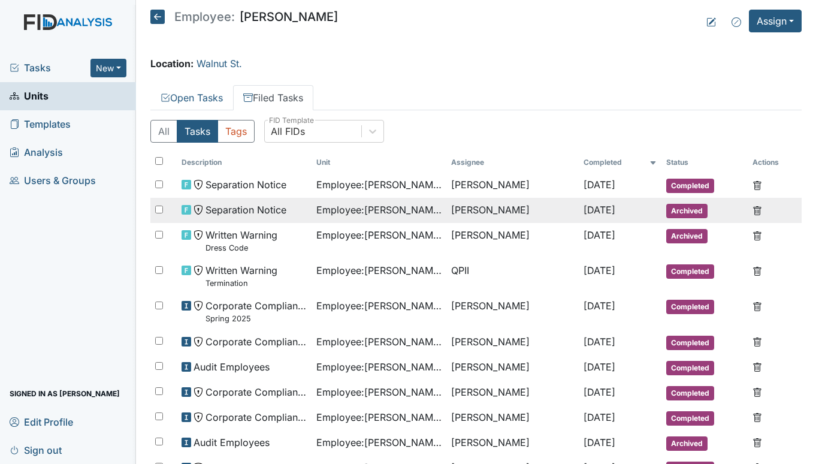
click at [249, 210] on span "Separation Notice" at bounding box center [245, 209] width 81 height 14
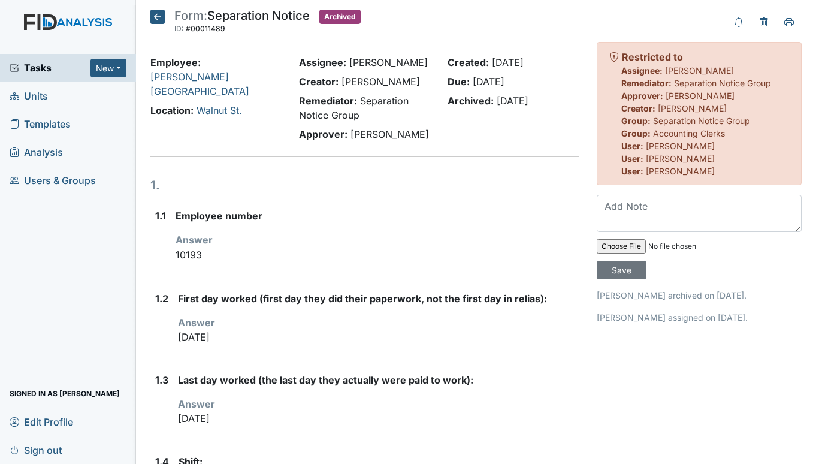
click at [158, 13] on icon at bounding box center [157, 17] width 14 height 14
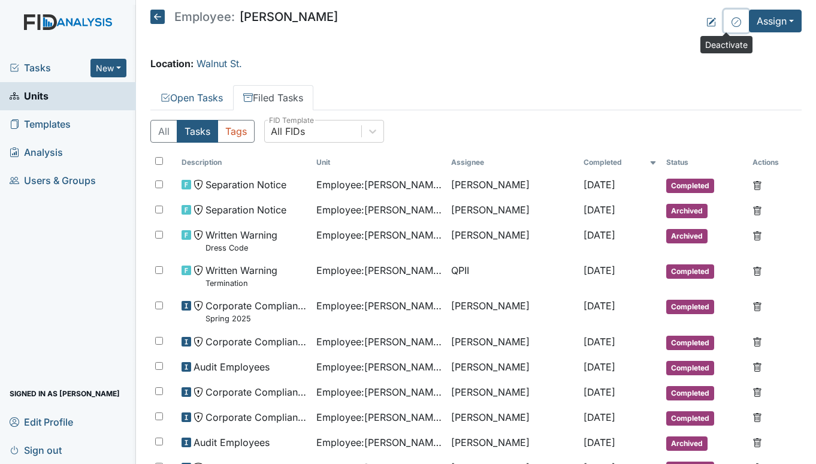
click at [724, 22] on button at bounding box center [736, 21] width 25 height 23
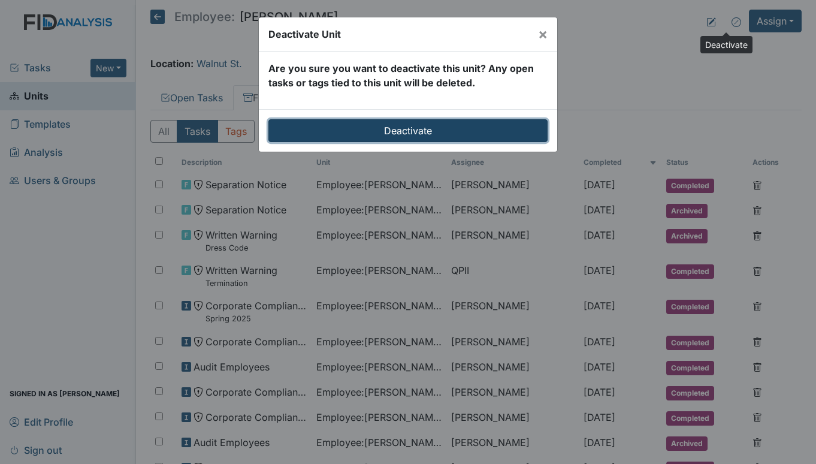
click at [411, 132] on input "Deactivate" at bounding box center [407, 130] width 279 height 23
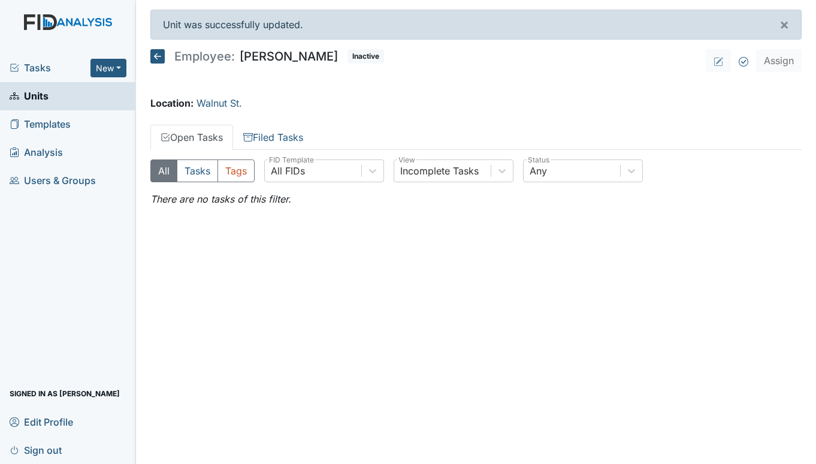
click at [49, 93] on link "Units" at bounding box center [68, 96] width 136 height 28
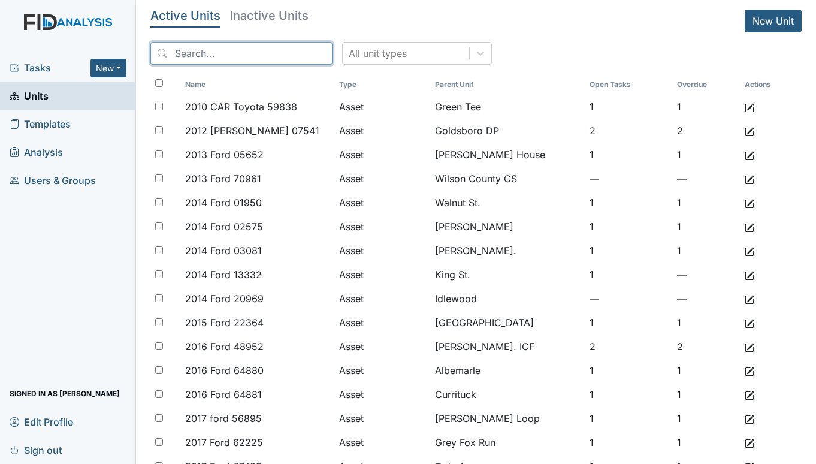
click at [228, 53] on input "search" at bounding box center [241, 53] width 182 height 23
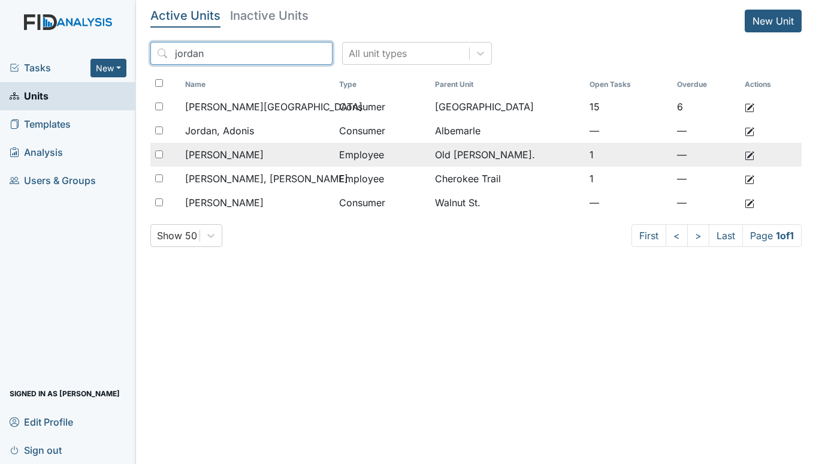
type input "jordan"
click at [247, 156] on span "[PERSON_NAME]" at bounding box center [224, 154] width 78 height 14
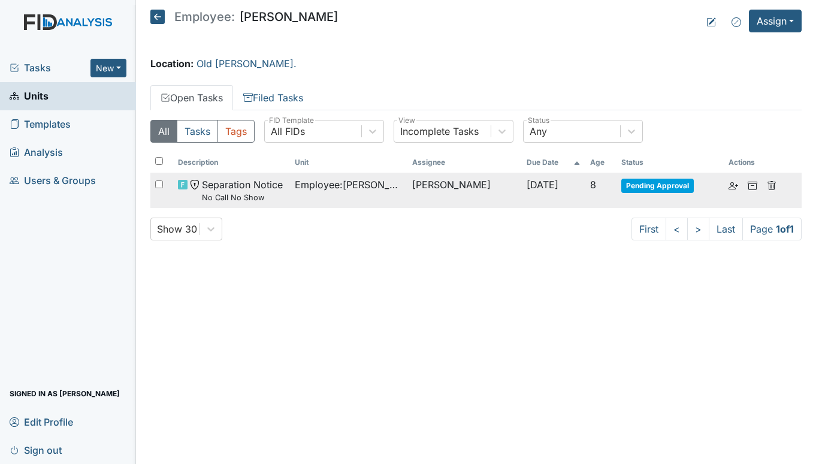
click at [359, 179] on span "Employee : Jordan, Natasha" at bounding box center [349, 184] width 108 height 14
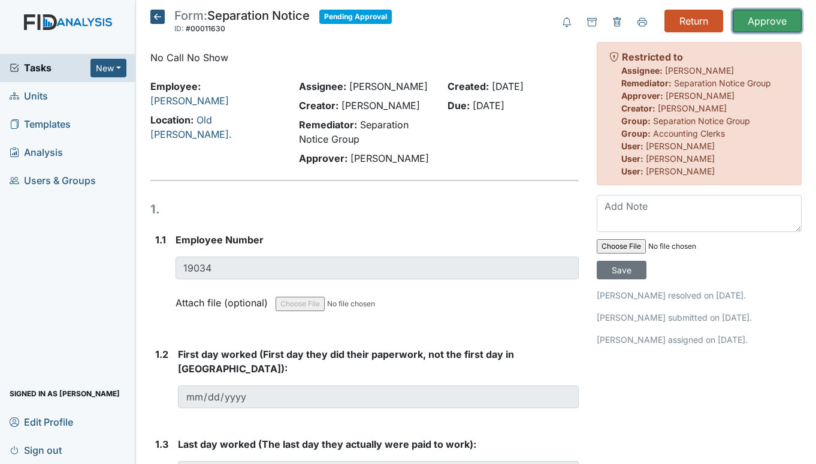
click at [763, 19] on input "Approve" at bounding box center [767, 21] width 69 height 23
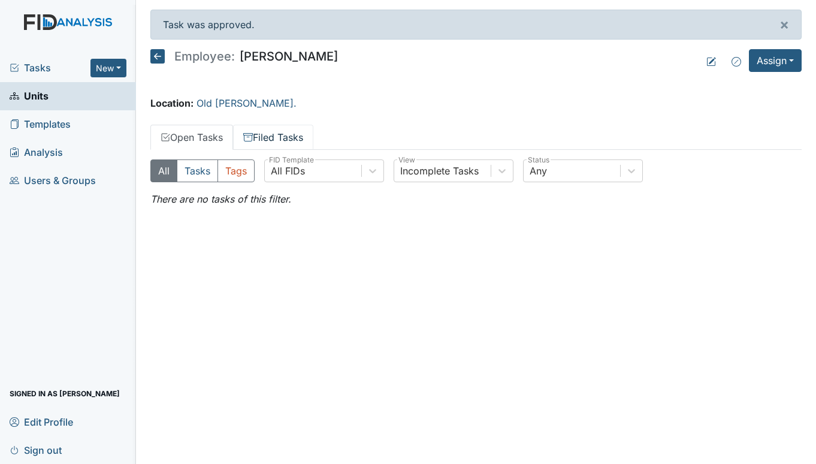
click at [291, 127] on link "Filed Tasks" at bounding box center [273, 137] width 80 height 25
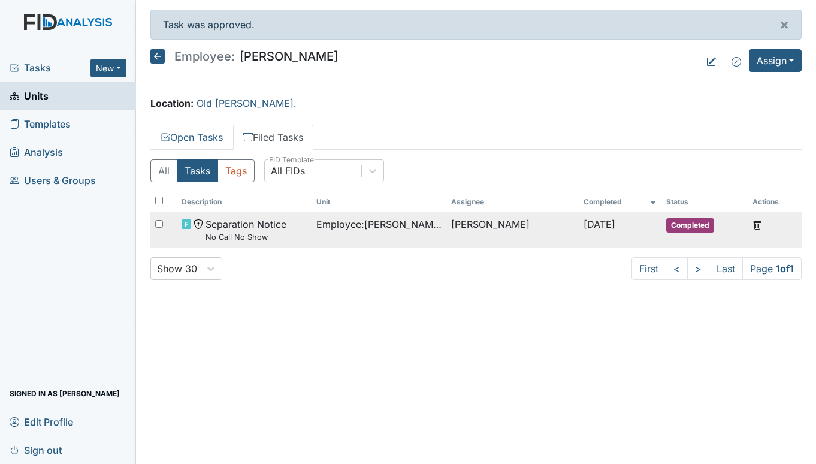
click at [316, 223] on span "Employee : Jordan, Natasha" at bounding box center [378, 224] width 125 height 14
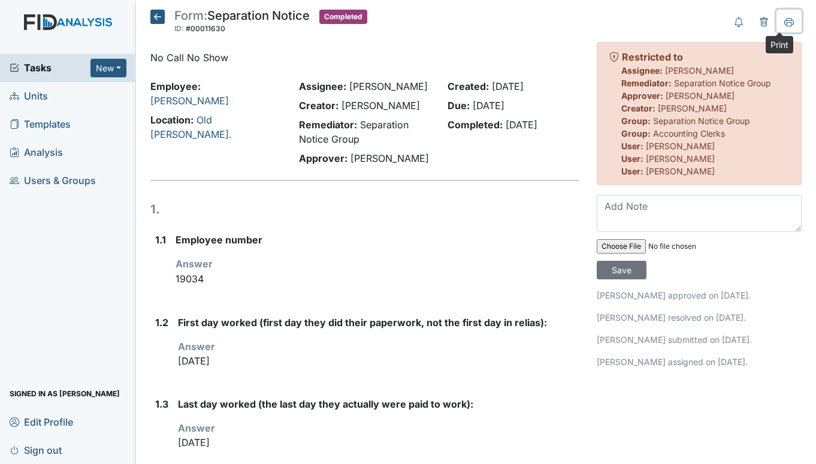
click at [784, 21] on icon at bounding box center [789, 22] width 10 height 10
click at [153, 16] on icon at bounding box center [157, 17] width 14 height 14
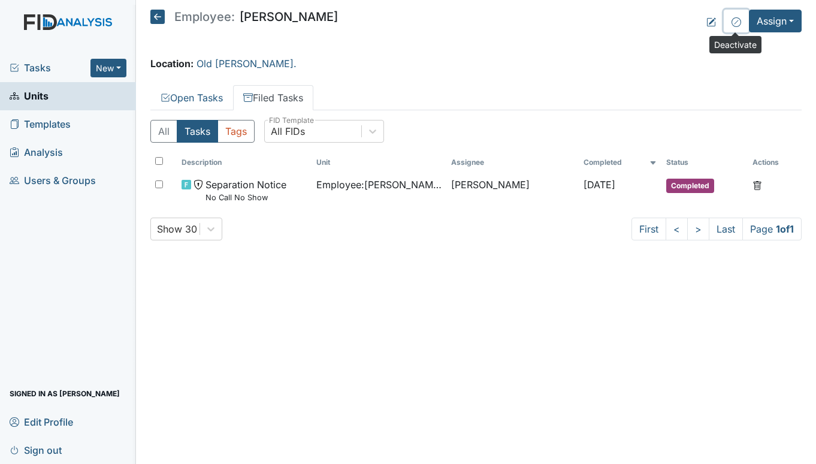
click at [737, 19] on icon at bounding box center [736, 22] width 10 height 10
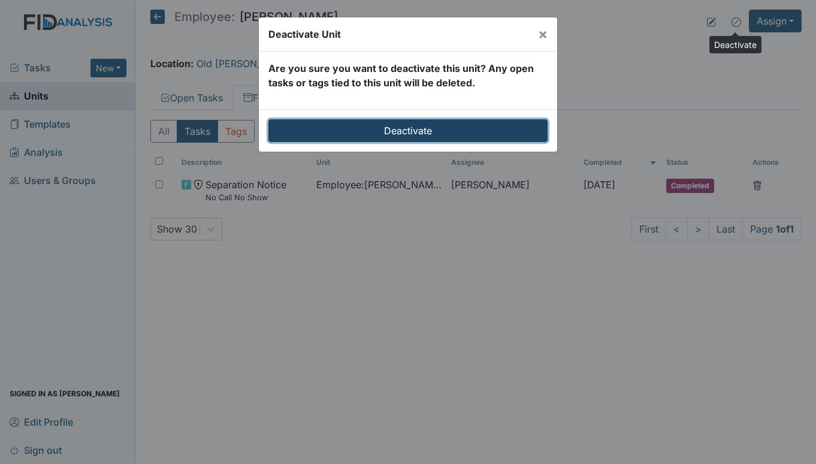
click at [404, 126] on input "Deactivate" at bounding box center [407, 130] width 279 height 23
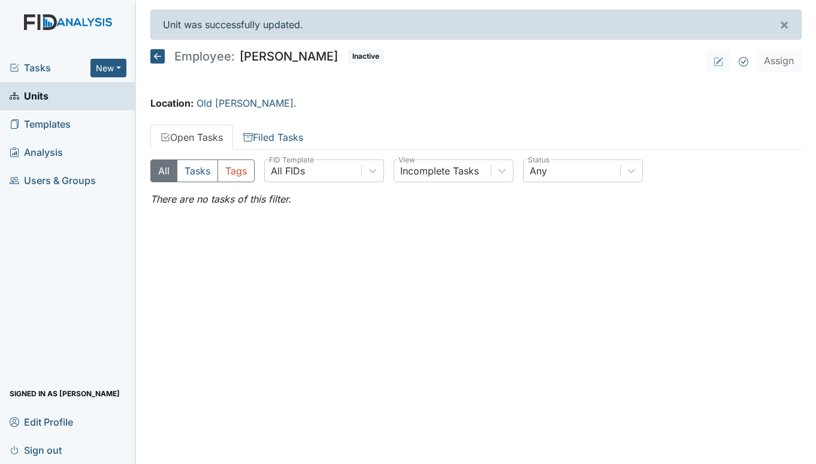
click at [29, 95] on span "Units" at bounding box center [29, 96] width 39 height 19
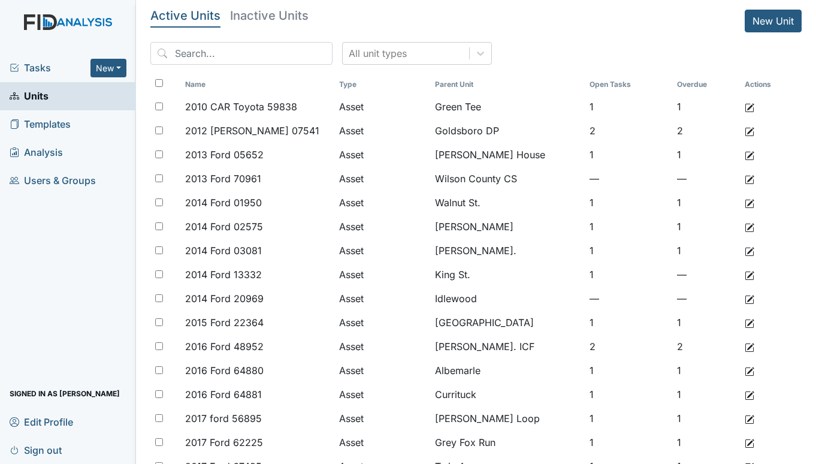
click at [28, 69] on span "Tasks" at bounding box center [50, 67] width 81 height 14
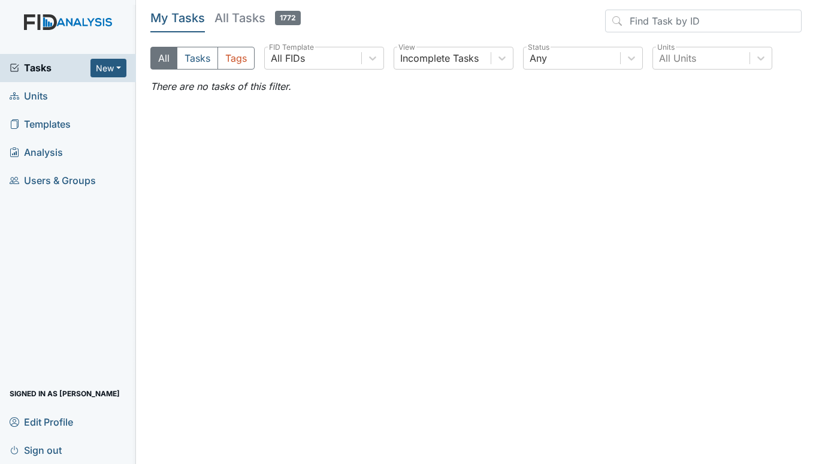
click at [31, 96] on span "Units" at bounding box center [29, 96] width 38 height 19
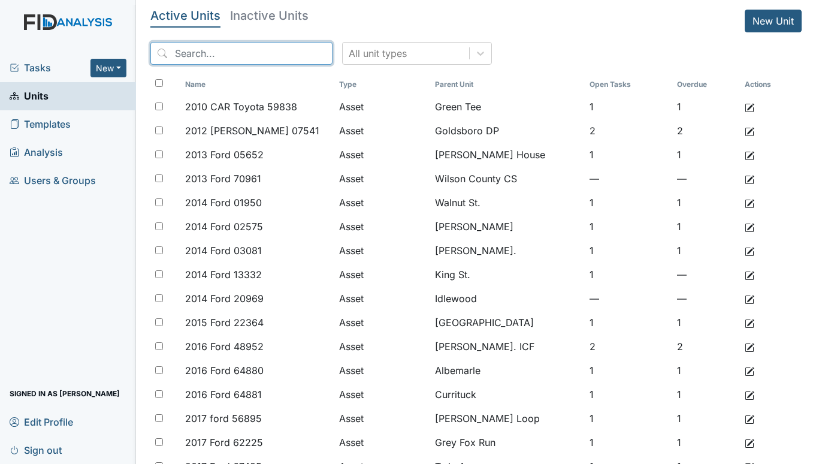
click at [201, 49] on input "search" at bounding box center [241, 53] width 182 height 23
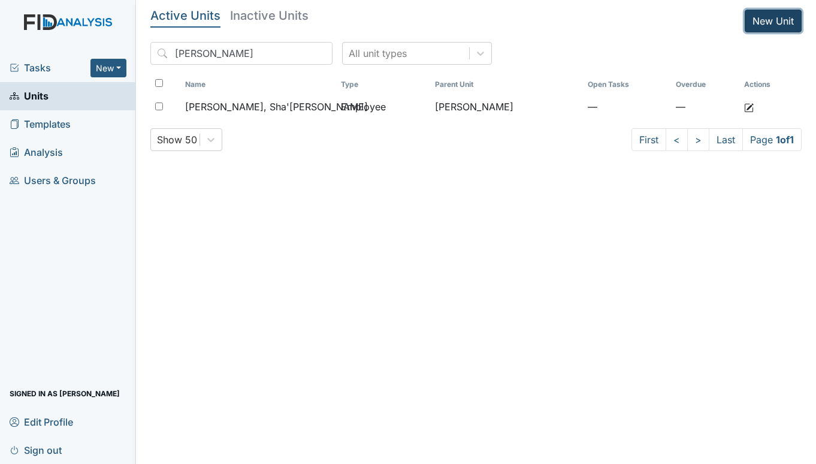
click at [773, 14] on link "New Unit" at bounding box center [773, 21] width 57 height 23
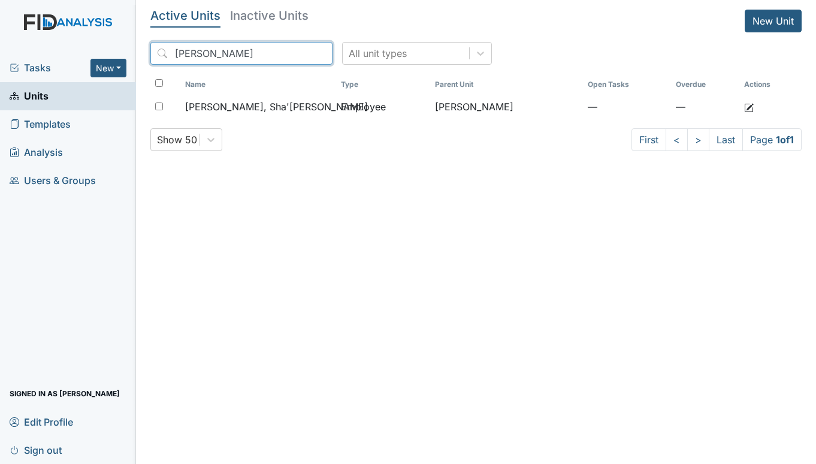
drag, startPoint x: 208, startPoint y: 55, endPoint x: 101, endPoint y: 52, distance: 106.6
click at [101, 52] on div "Tasks New Form Inspection Document Bundle Units Templates Analysis Users & Grou…" at bounding box center [408, 232] width 816 height 464
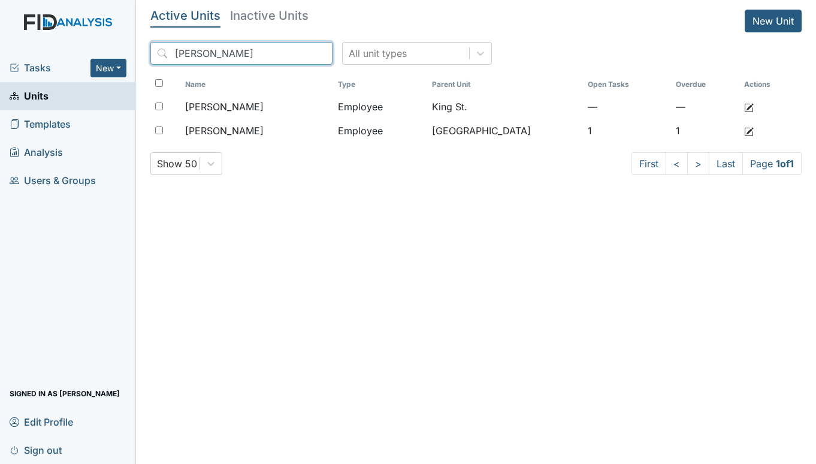
type input "watson"
click at [41, 94] on span "Units" at bounding box center [29, 96] width 39 height 19
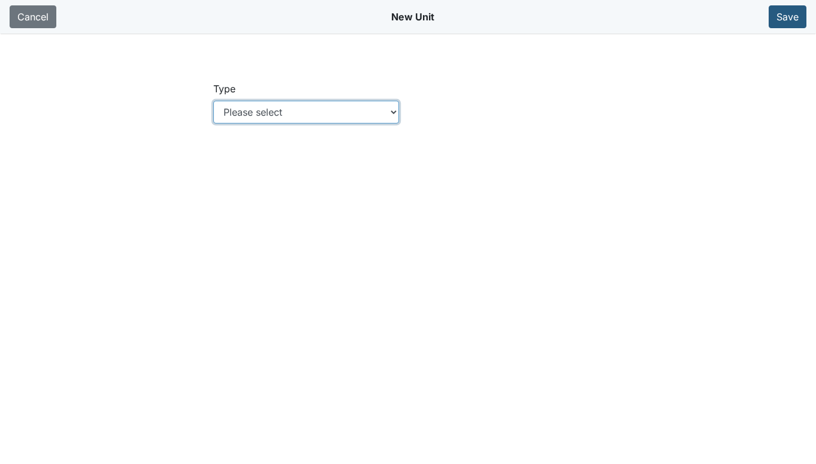
click at [395, 110] on select "Please select Location Location: Employee Location: Consumer Location: Asset Lo…" at bounding box center [306, 112] width 186 height 23
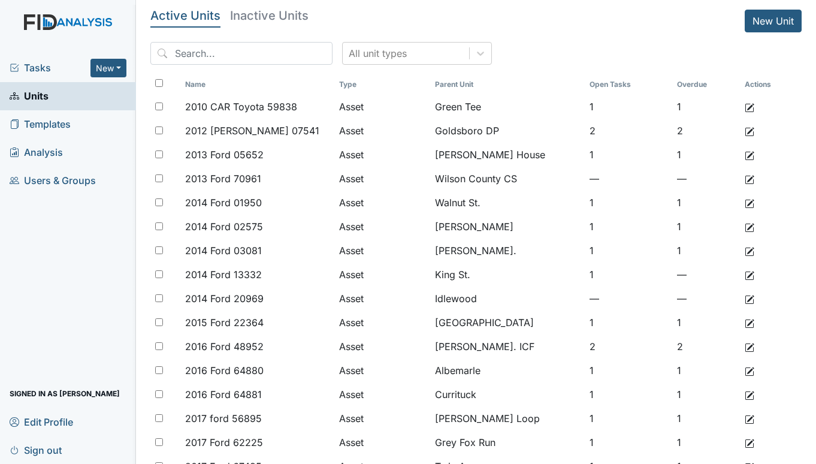
click at [31, 66] on span "Tasks" at bounding box center [50, 67] width 81 height 14
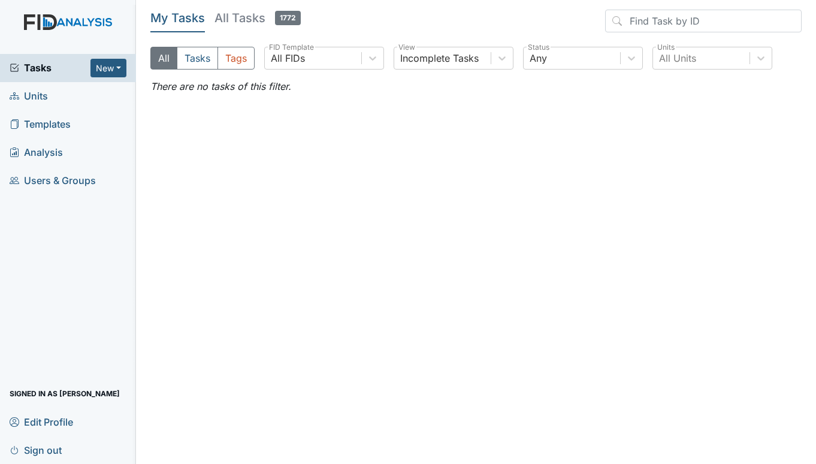
click at [42, 96] on span "Units" at bounding box center [29, 96] width 38 height 19
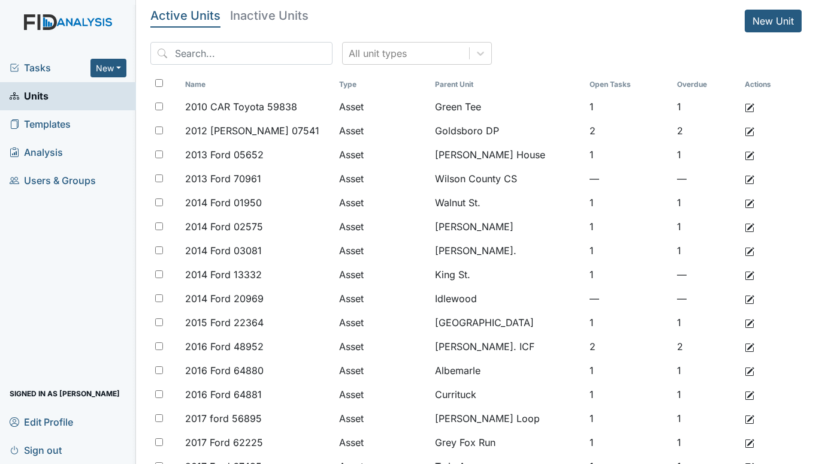
click at [43, 66] on span "Tasks" at bounding box center [50, 67] width 81 height 14
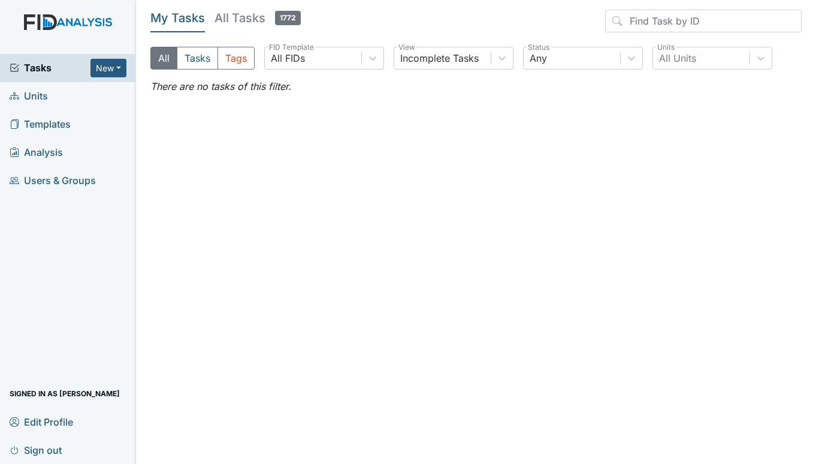
click at [35, 93] on span "Units" at bounding box center [29, 96] width 38 height 19
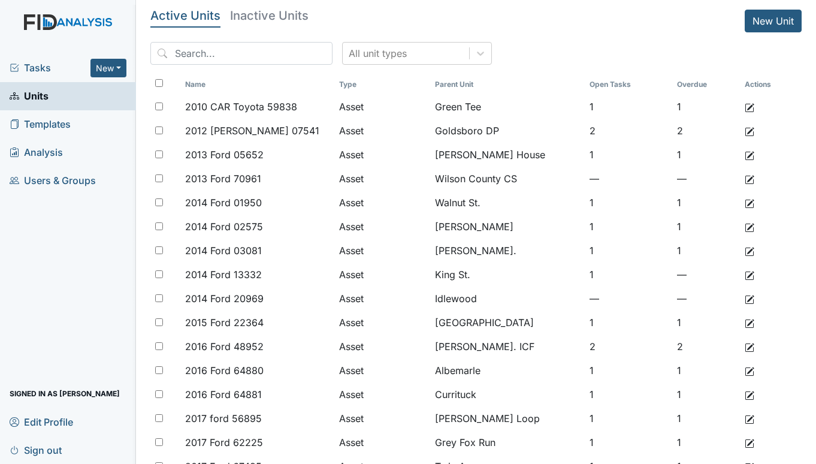
click at [46, 69] on span "Tasks" at bounding box center [50, 67] width 81 height 14
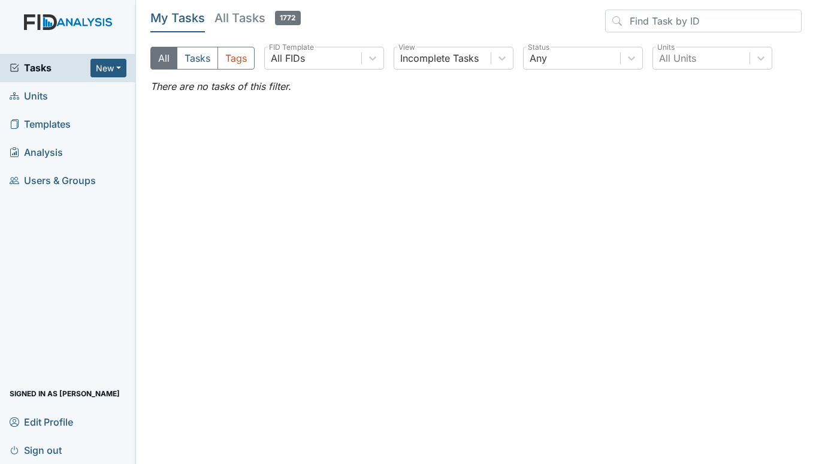
click at [32, 96] on span "Units" at bounding box center [29, 96] width 38 height 19
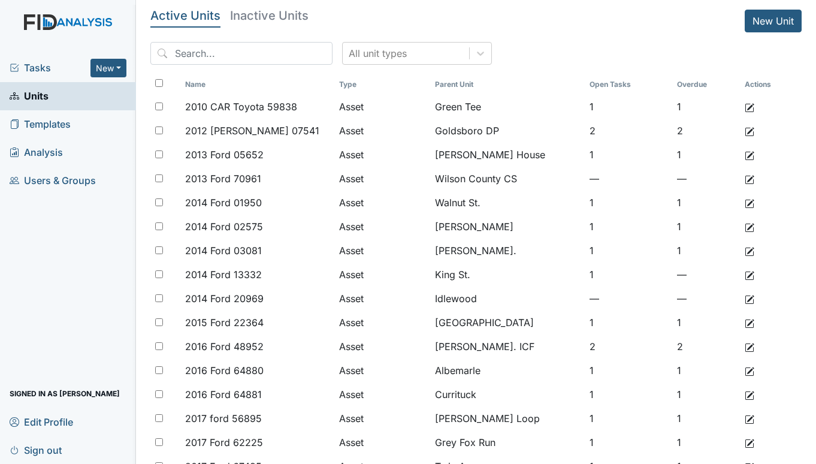
click at [48, 66] on span "Tasks" at bounding box center [50, 67] width 81 height 14
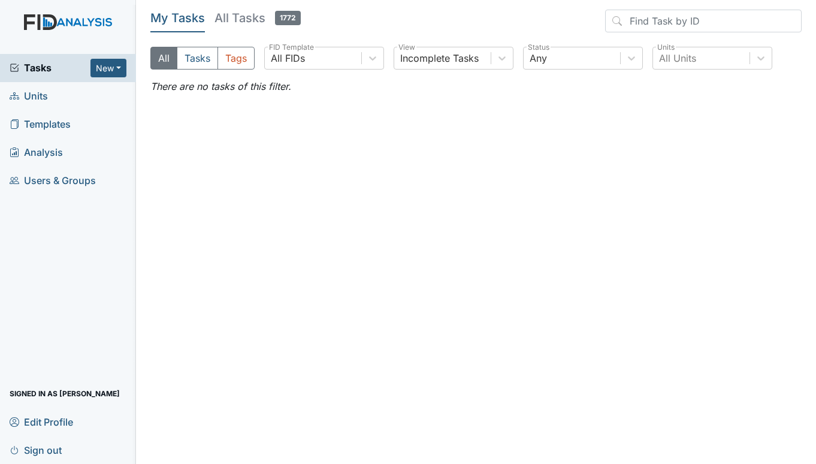
click at [35, 92] on span "Units" at bounding box center [29, 96] width 38 height 19
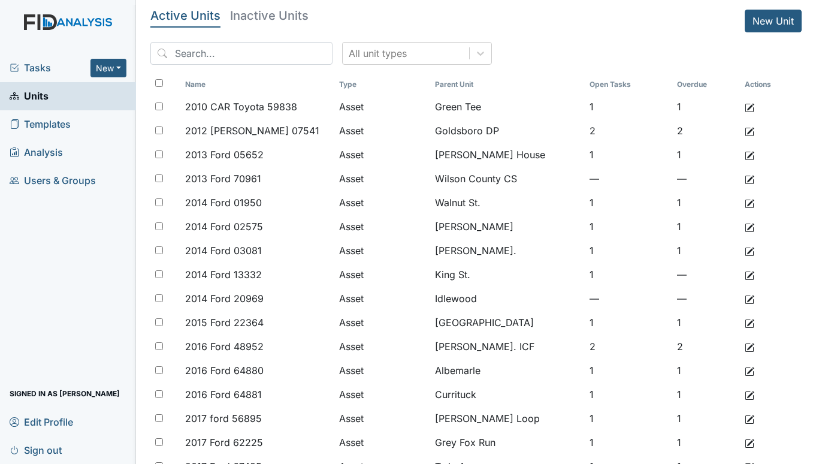
click at [38, 66] on span "Tasks" at bounding box center [50, 67] width 81 height 14
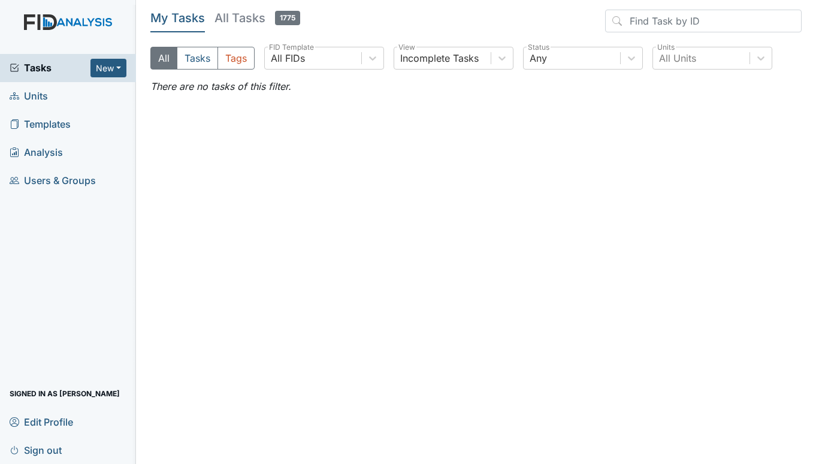
click at [42, 96] on span "Units" at bounding box center [29, 96] width 38 height 19
